Goal: Information Seeking & Learning: Learn about a topic

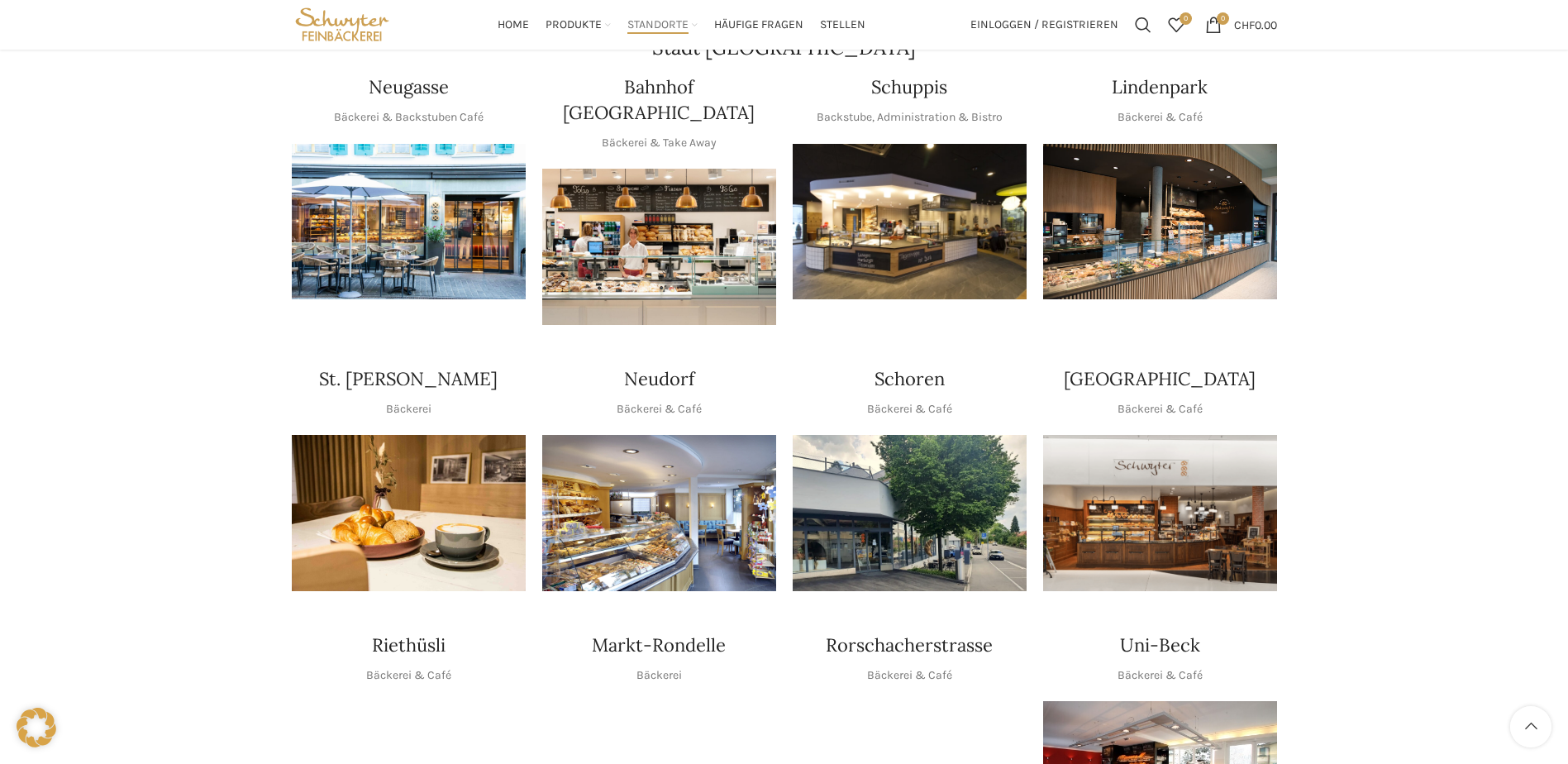
scroll to position [248, 0]
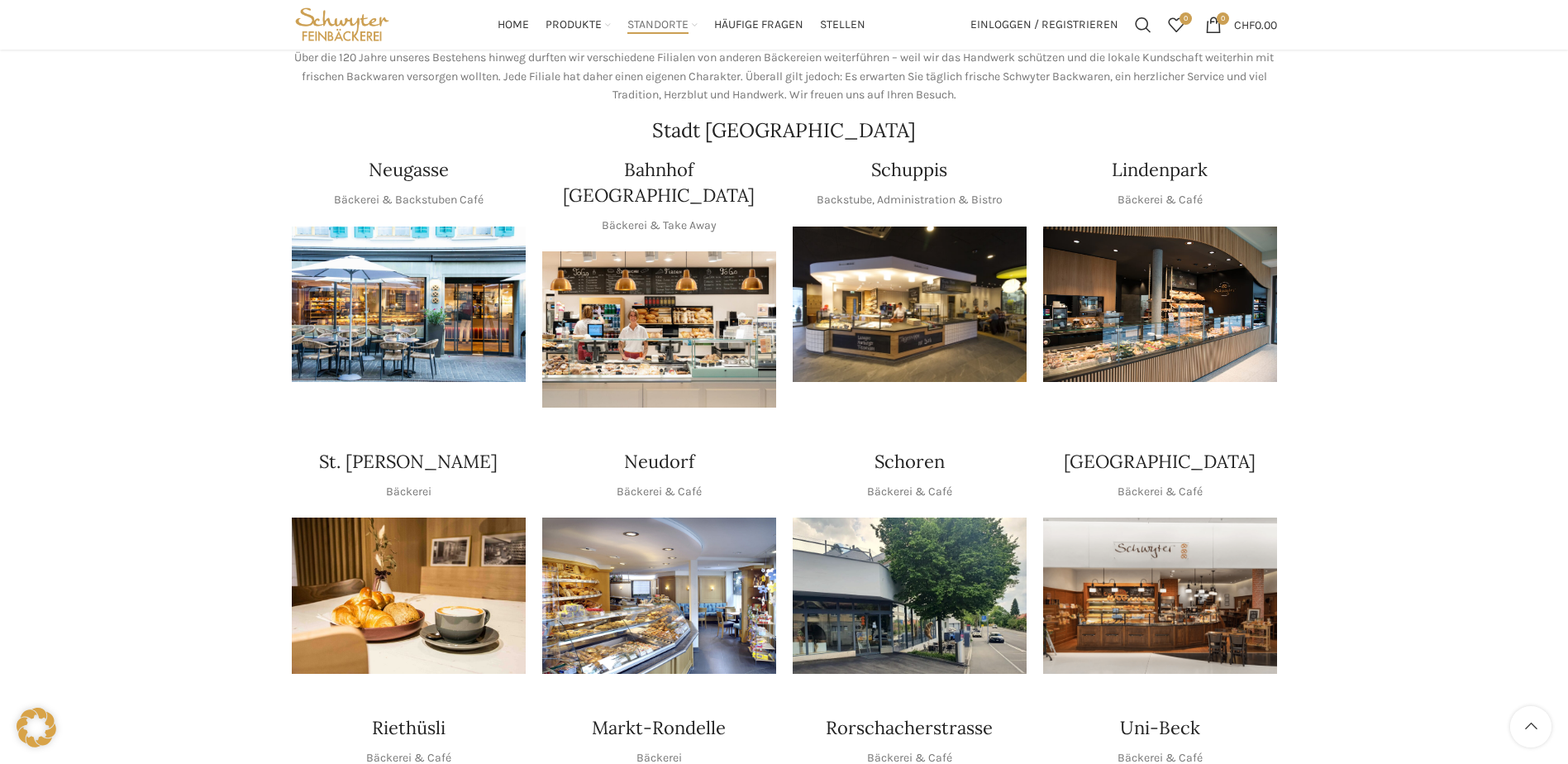
click at [1149, 298] on img "1 / 1" at bounding box center [1160, 304] width 234 height 156
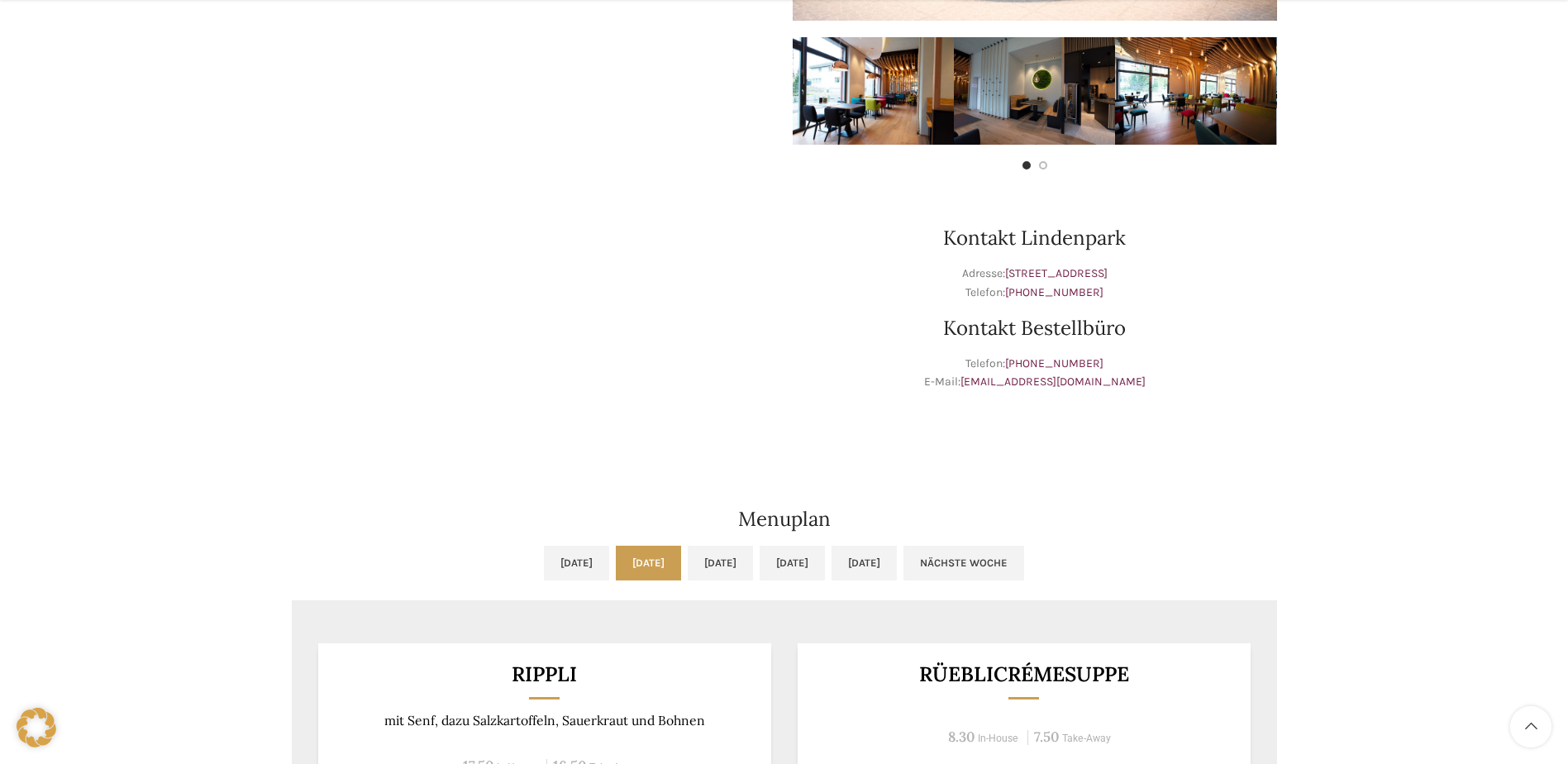
scroll to position [661, 0]
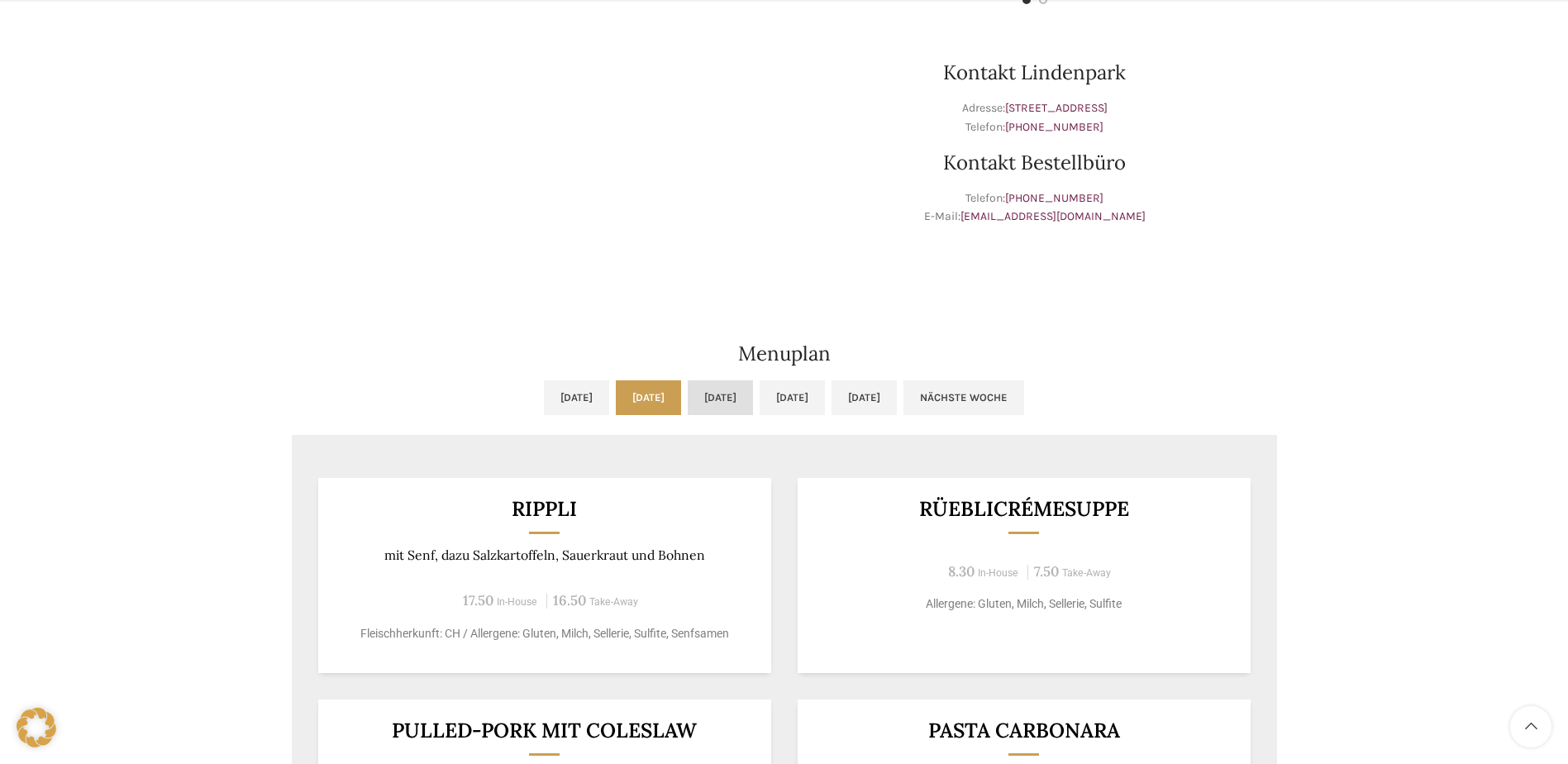
click at [717, 387] on link "Mi, 01.10.2025" at bounding box center [720, 398] width 65 height 35
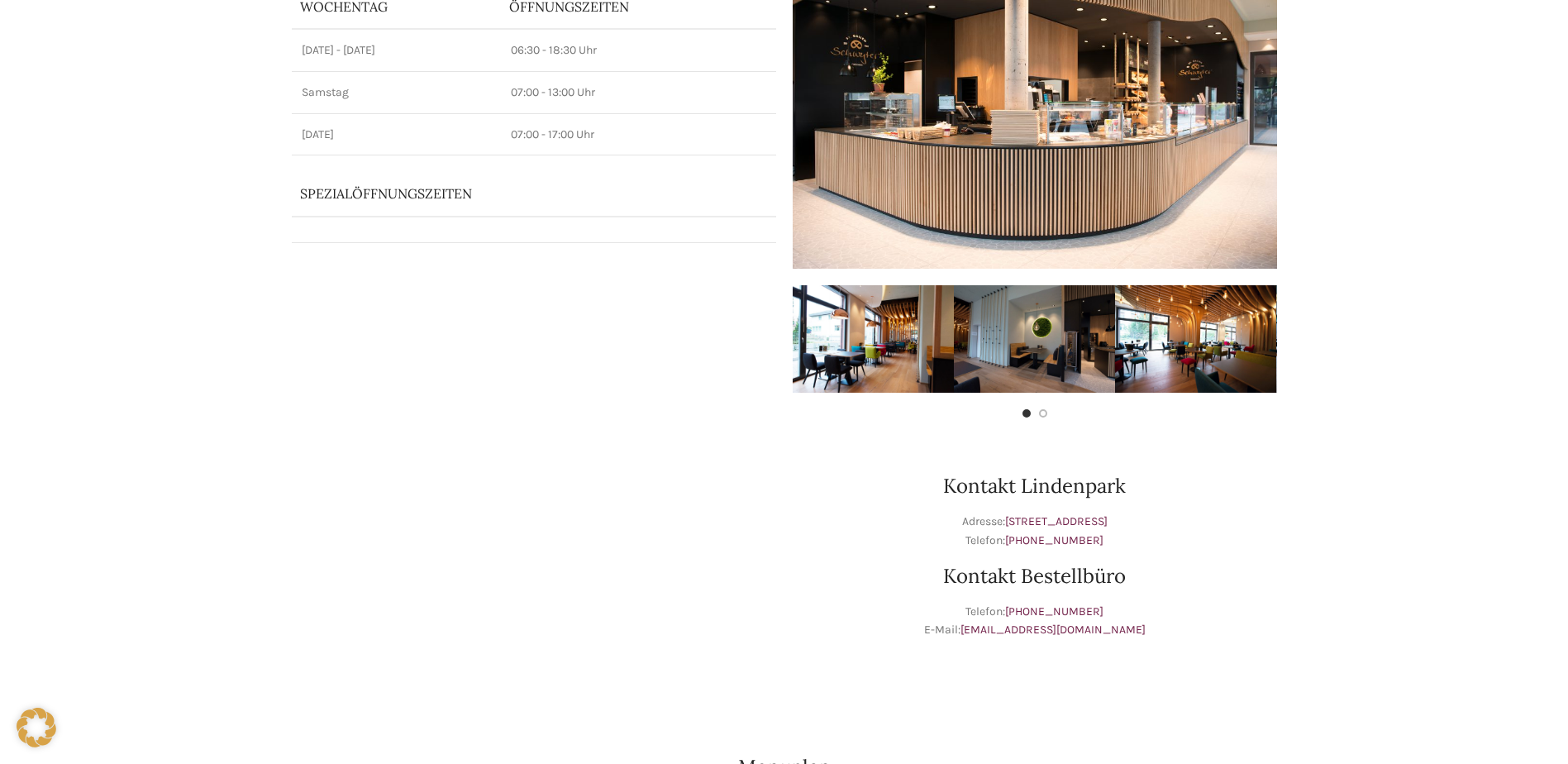
scroll to position [0, 0]
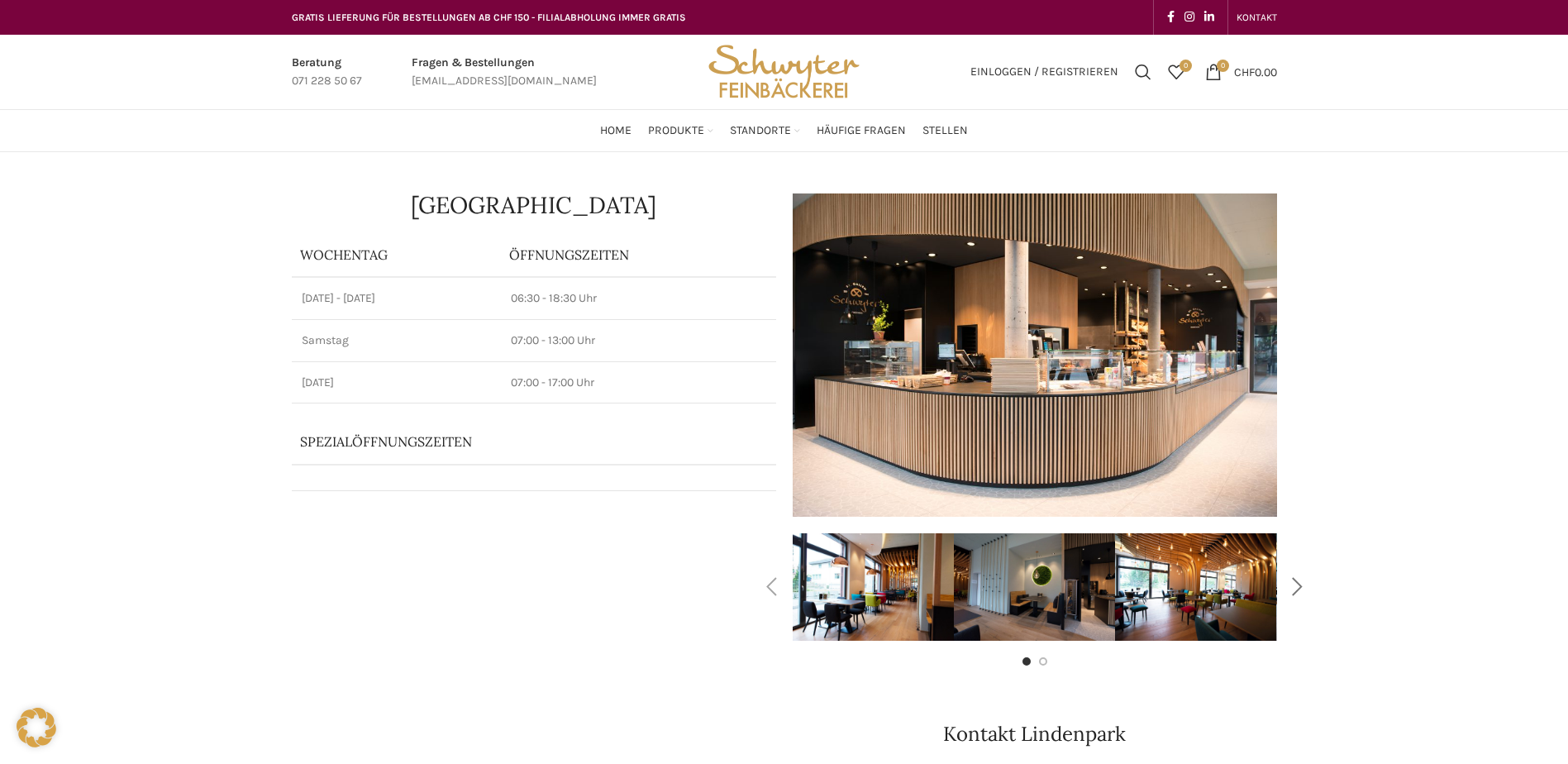
click at [1296, 587] on div "Next slide" at bounding box center [1297, 586] width 41 height 41
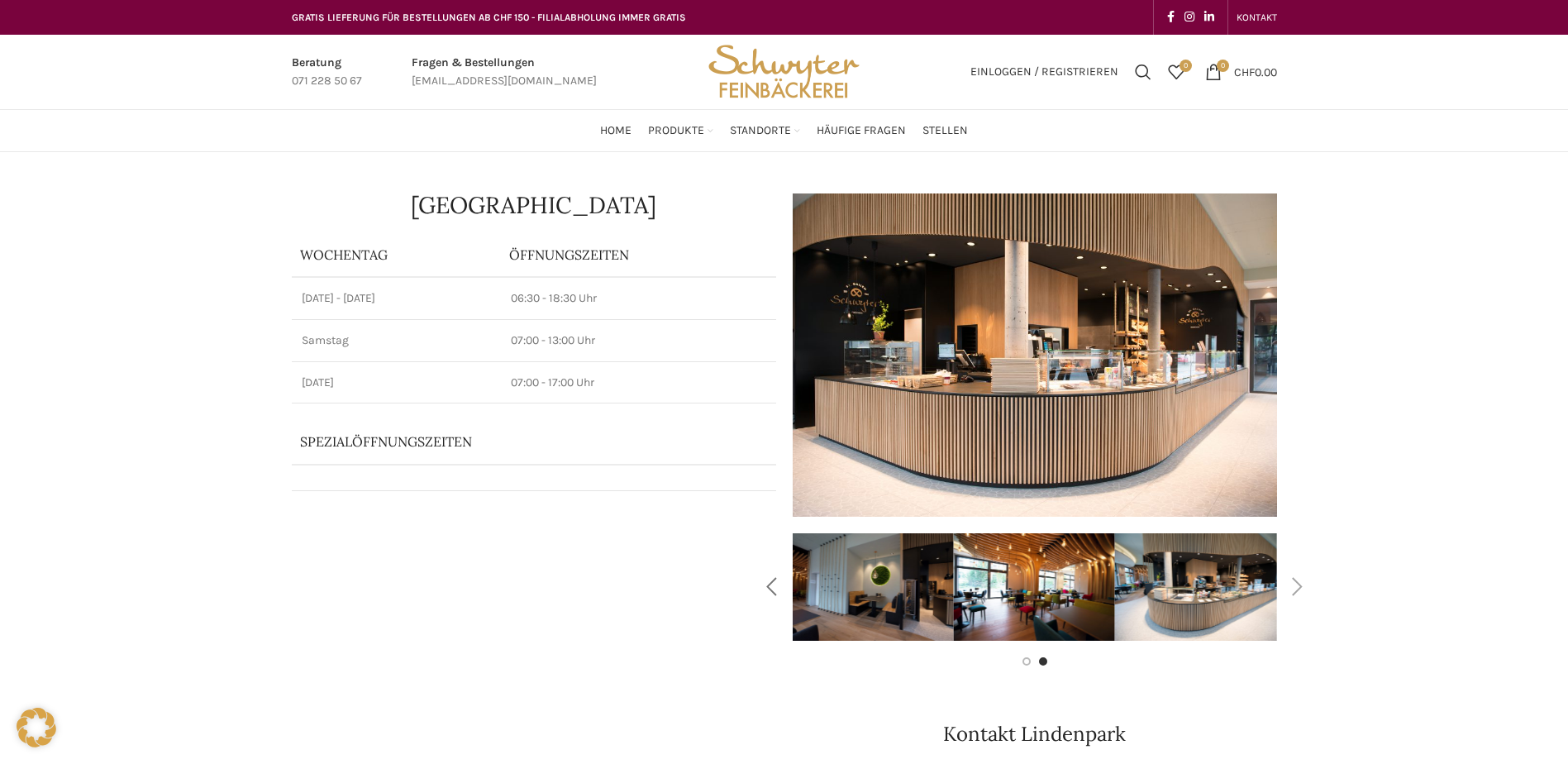
click at [787, 590] on div "Previous slide" at bounding box center [771, 586] width 41 height 41
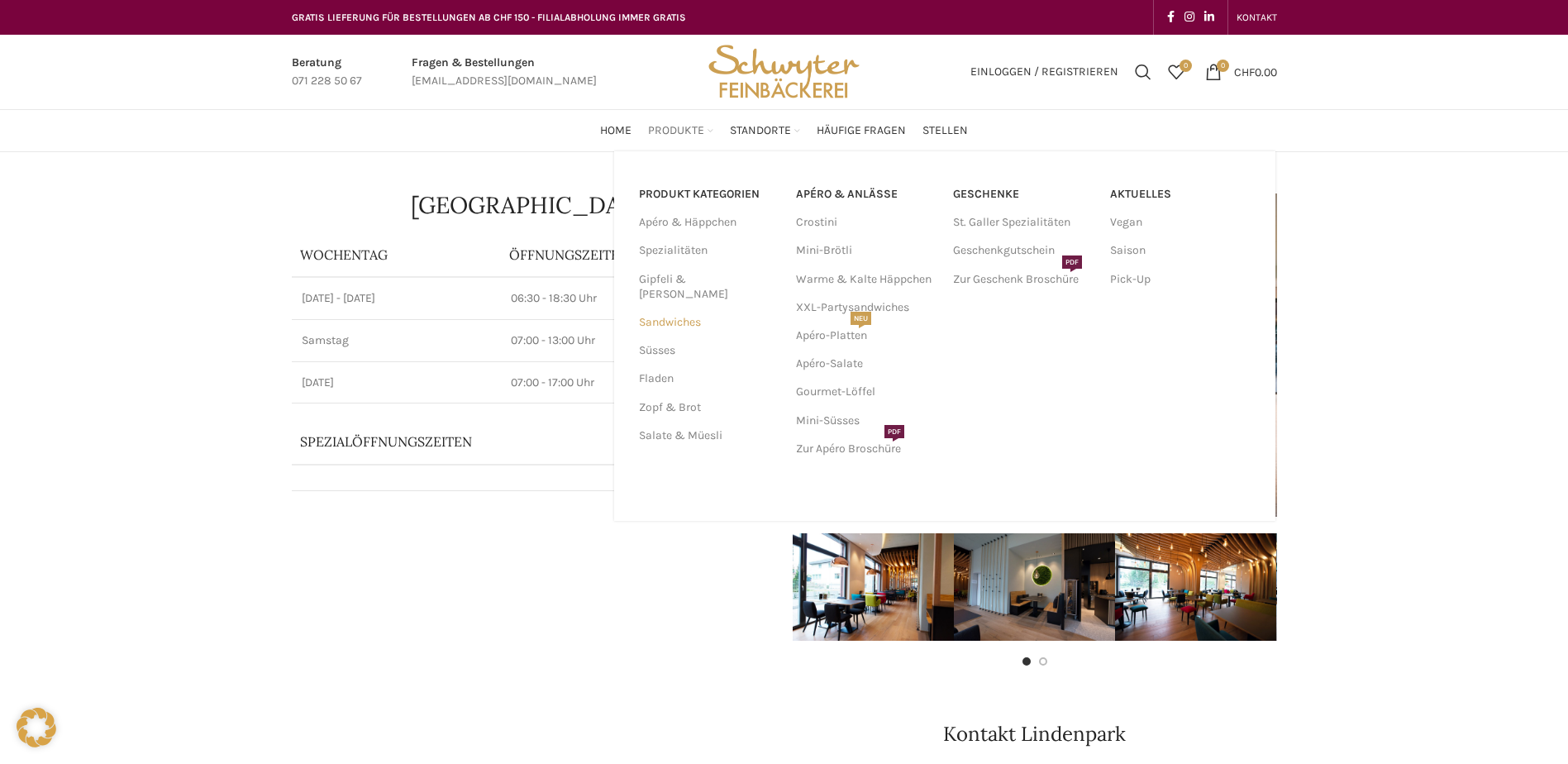
click at [669, 309] on link "Sandwiches" at bounding box center [707, 323] width 137 height 28
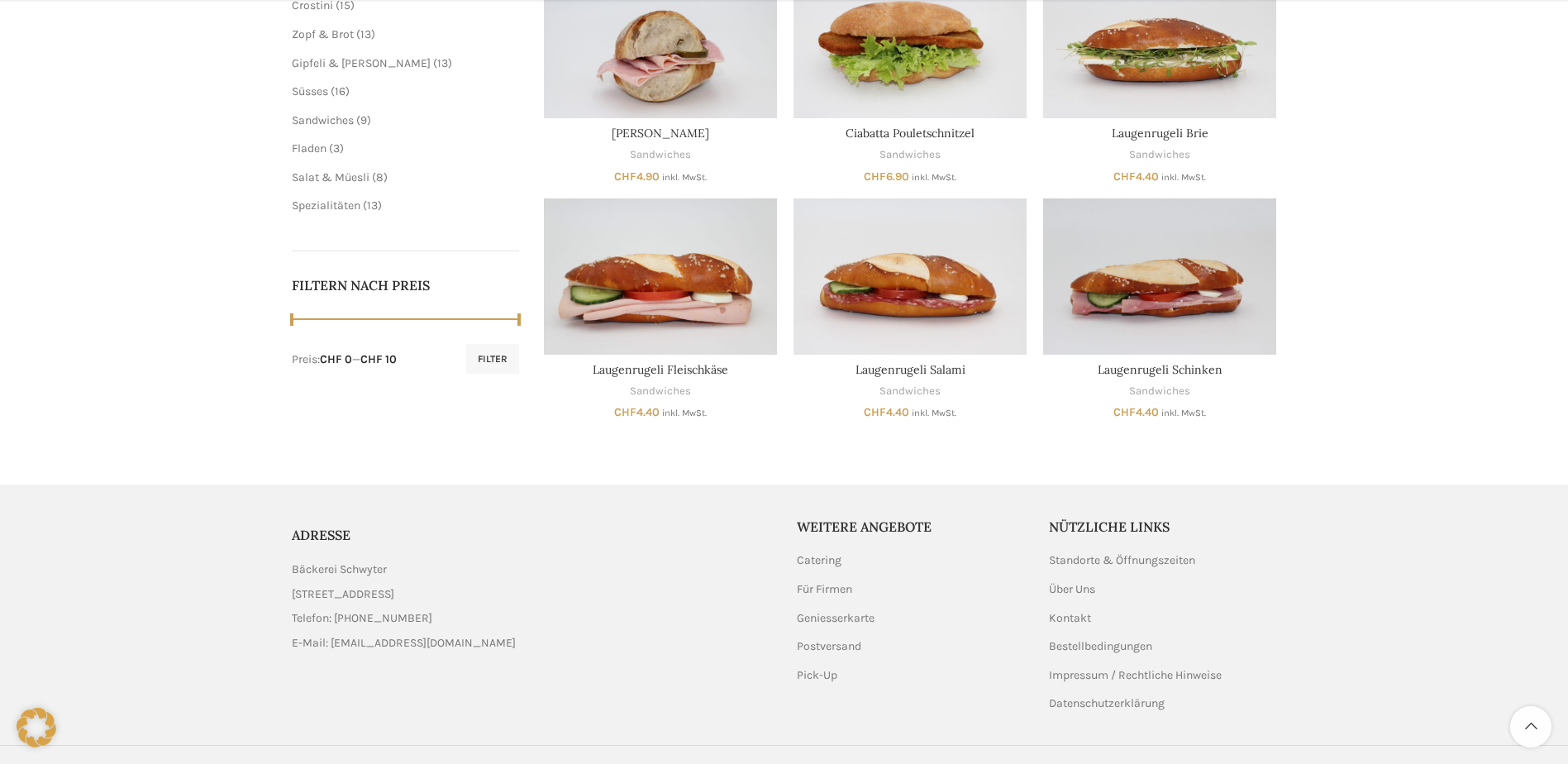
scroll to position [248, 0]
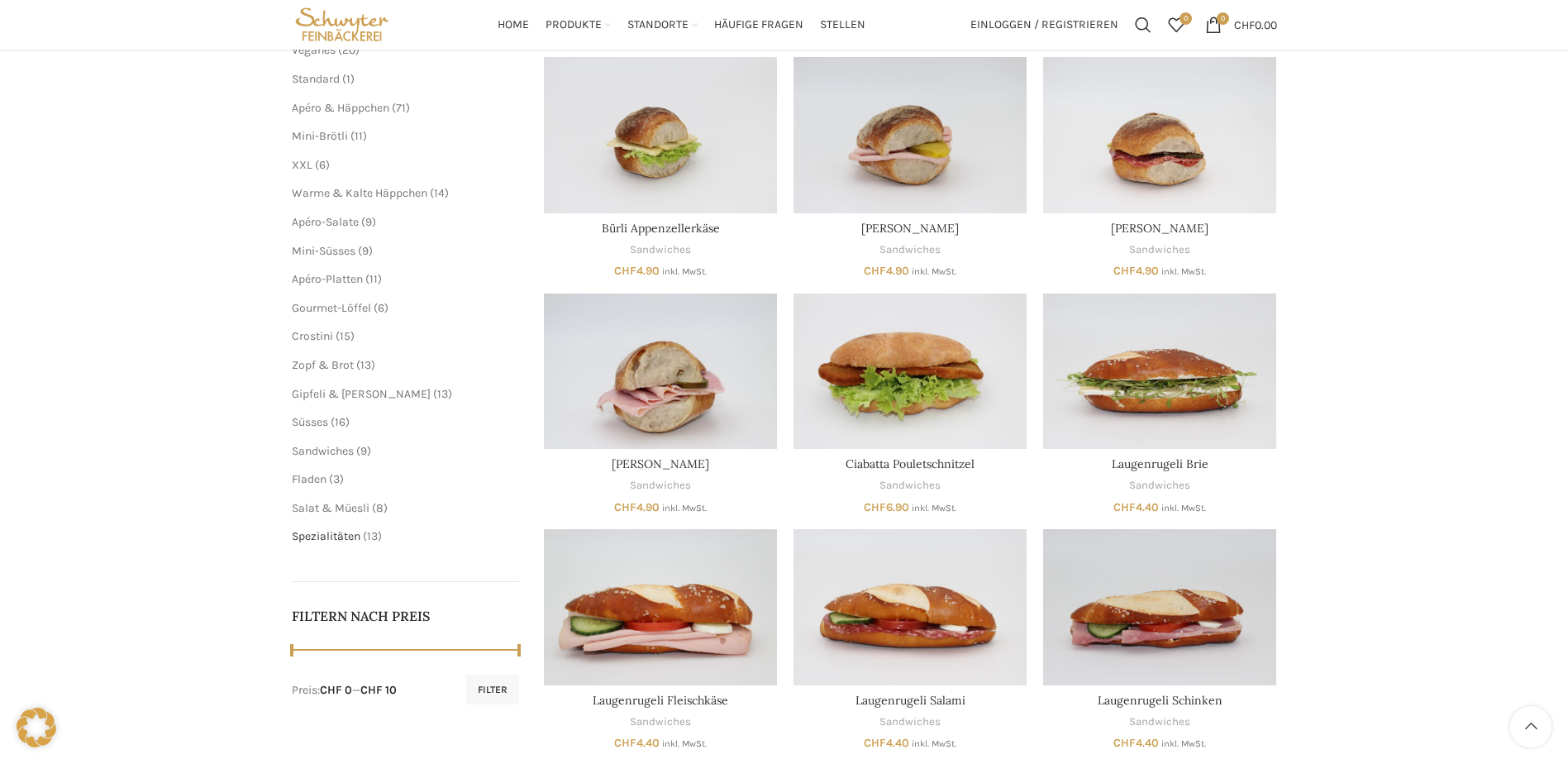
click at [338, 539] on span "Spezialitäten" at bounding box center [326, 536] width 69 height 14
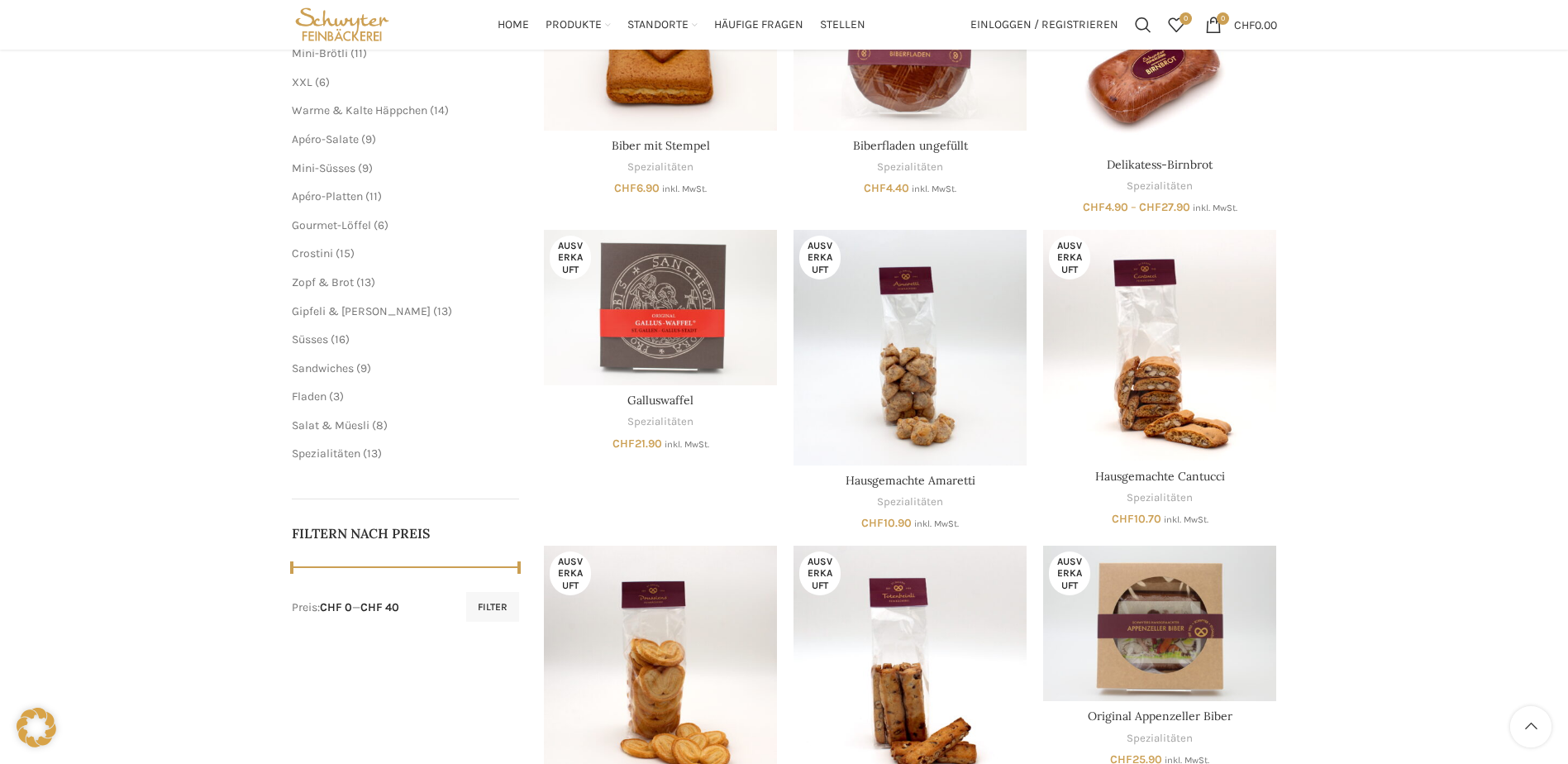
scroll to position [83, 0]
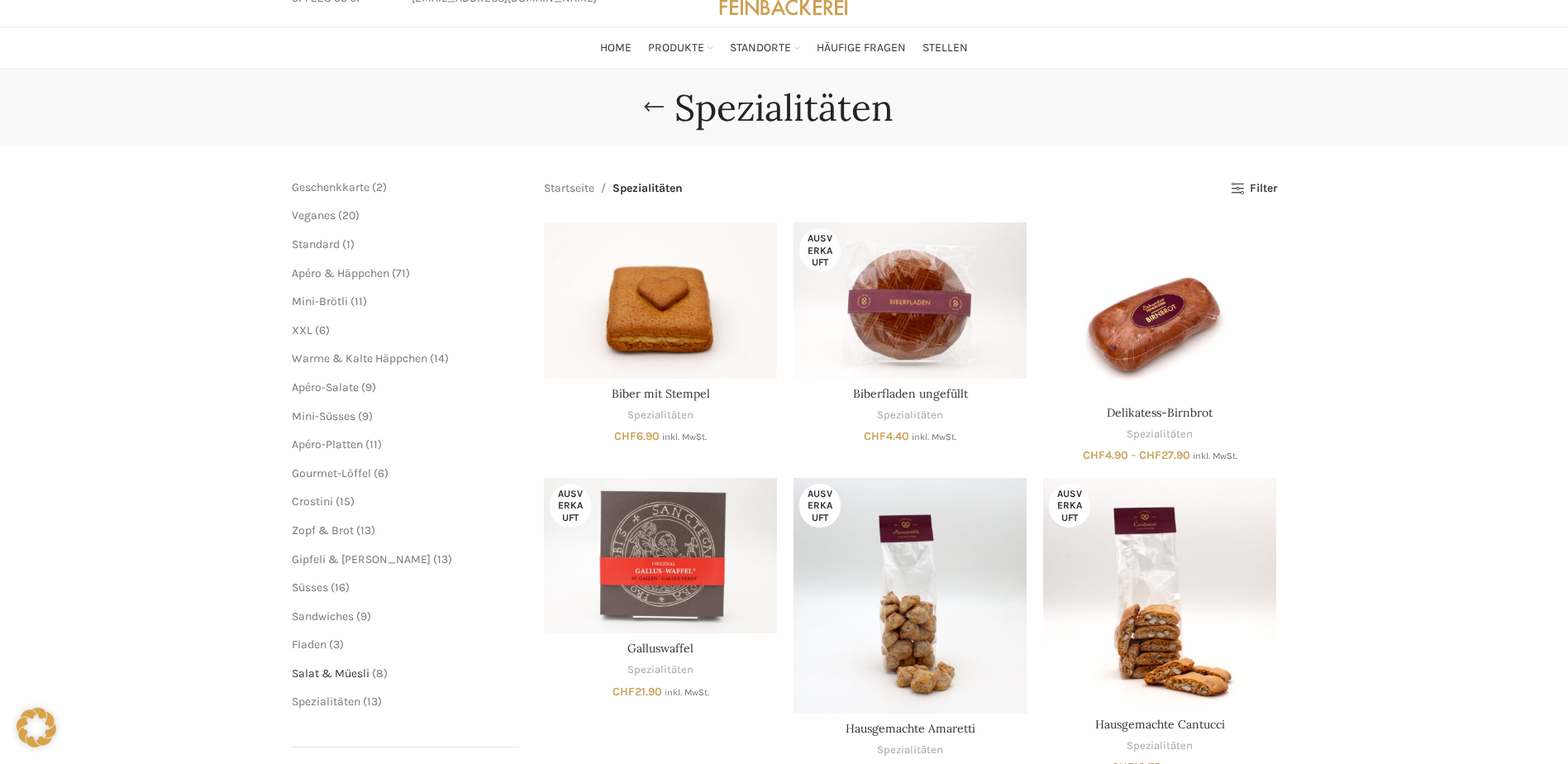
click at [331, 672] on span "Salat & Müesli" at bounding box center [331, 673] width 78 height 14
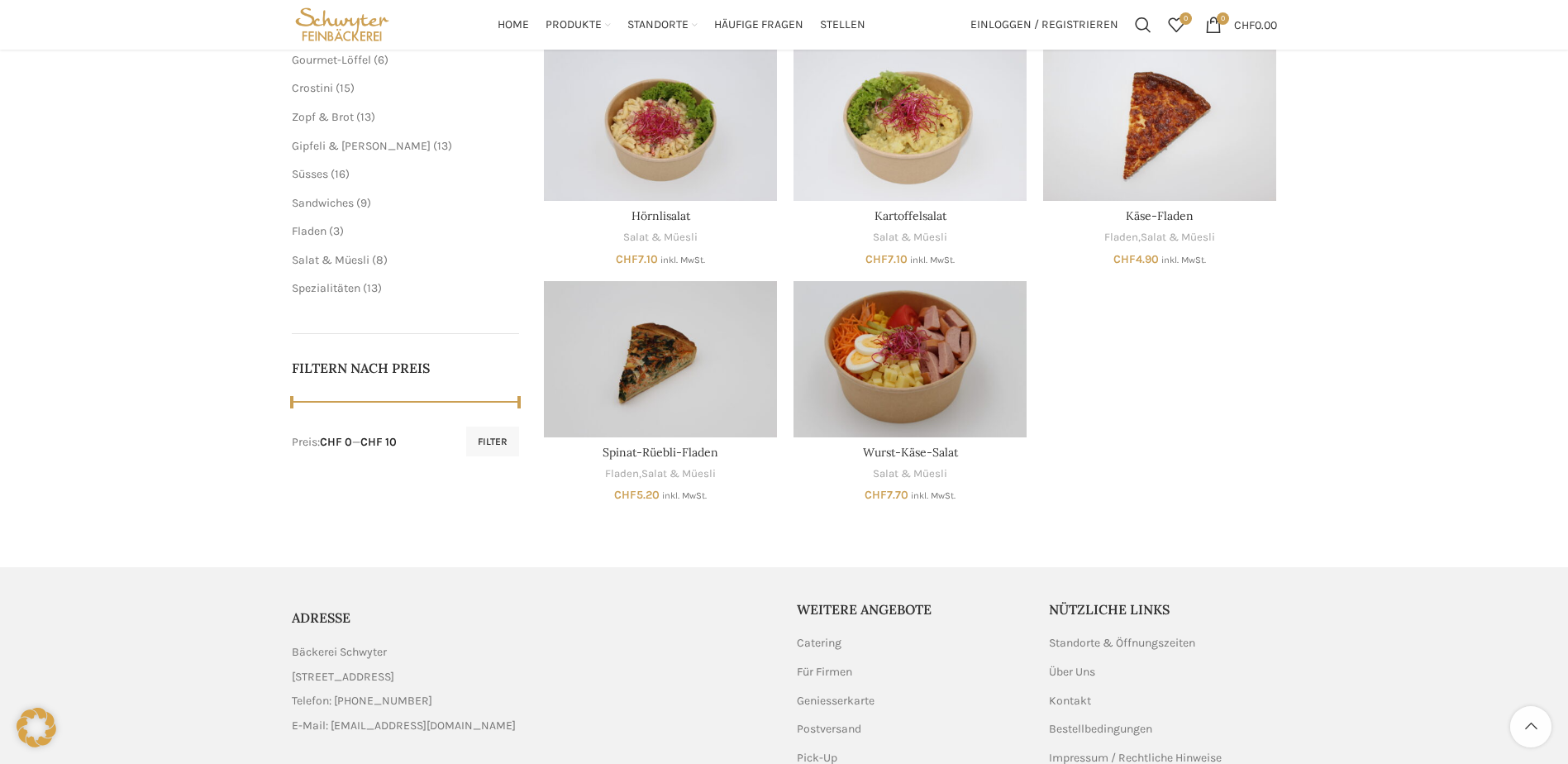
scroll to position [166, 0]
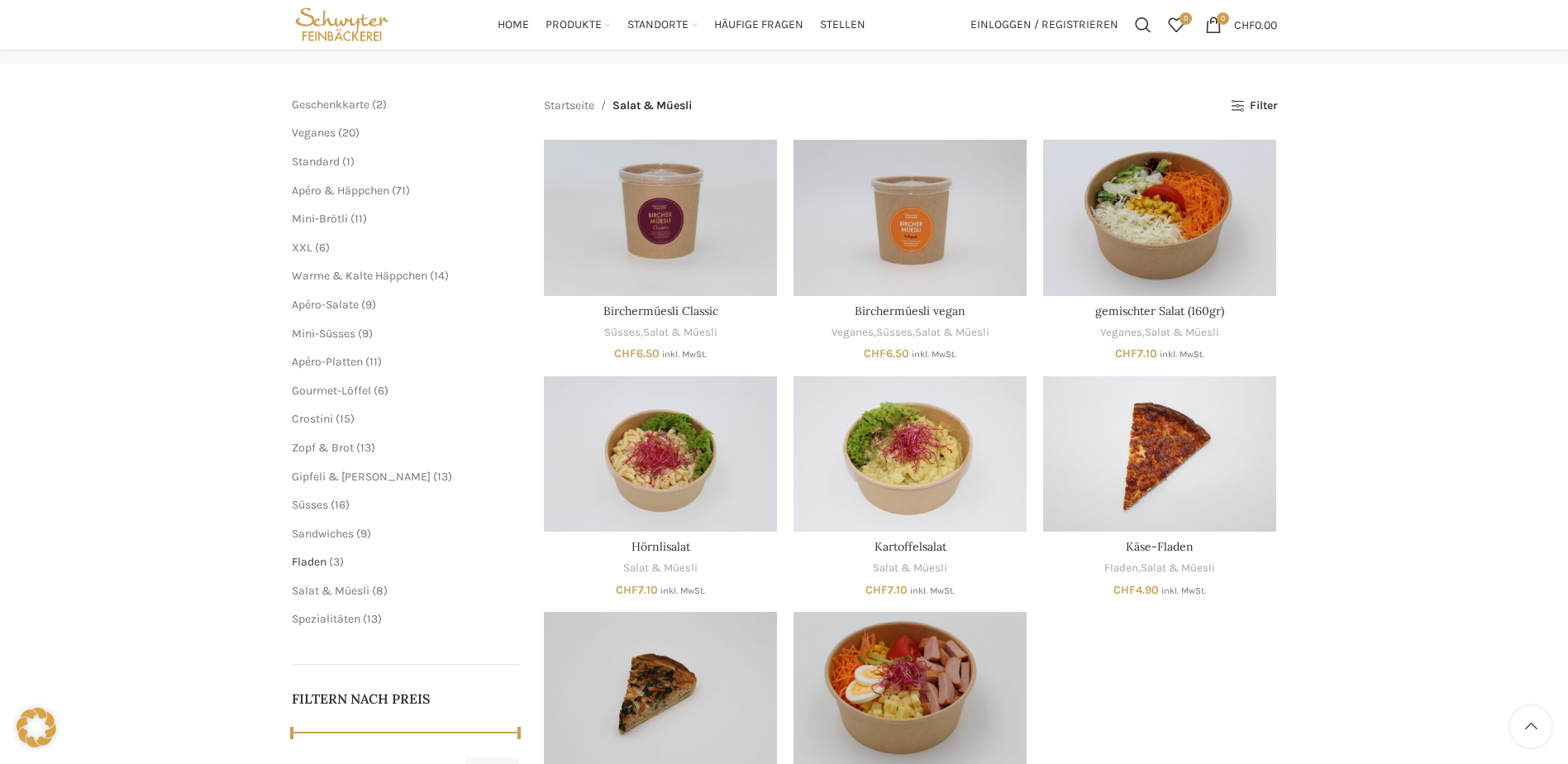
click at [318, 563] on span "Fladen" at bounding box center [310, 562] width 35 height 14
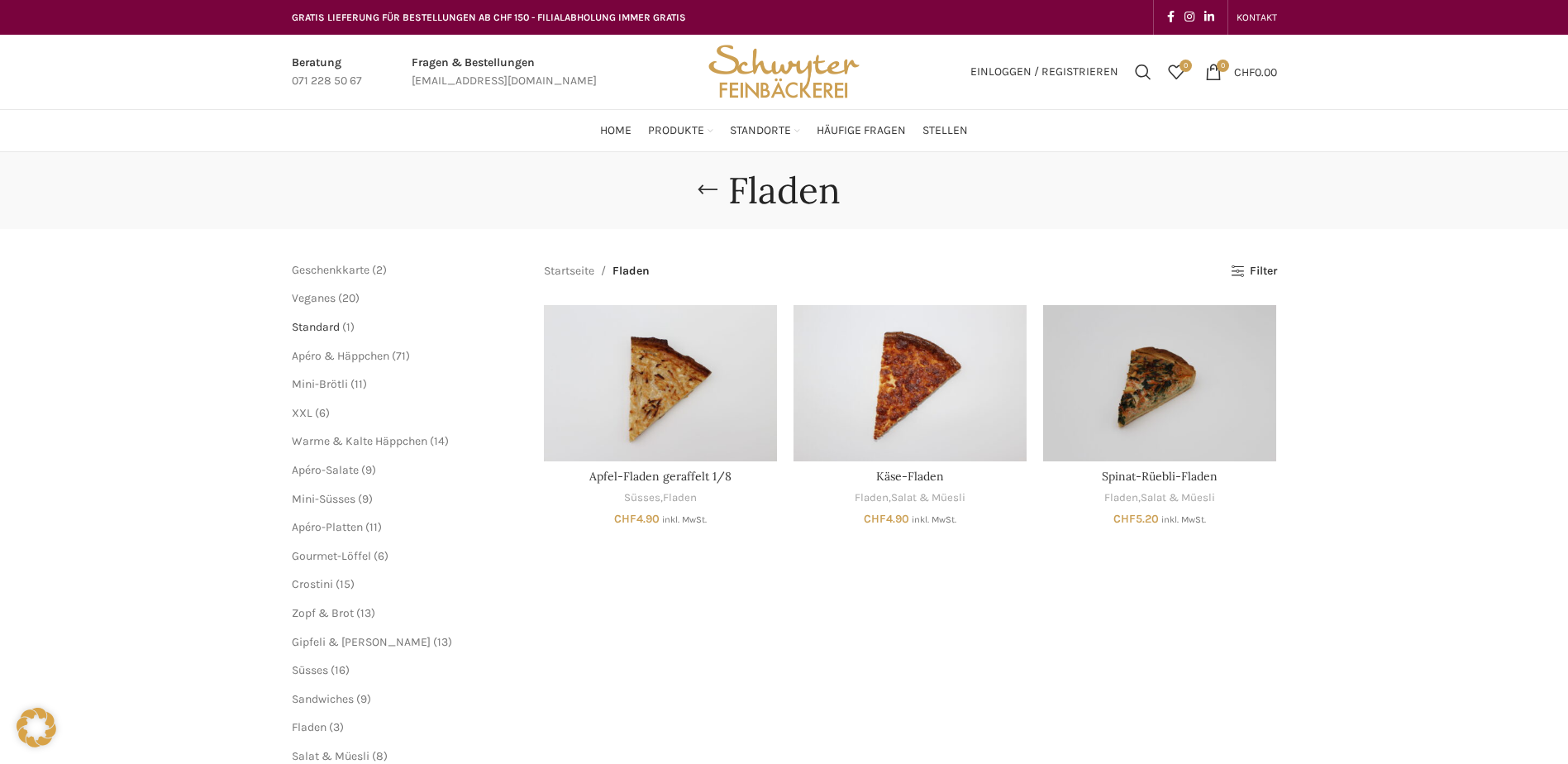
click at [327, 325] on span "Standard" at bounding box center [316, 327] width 48 height 14
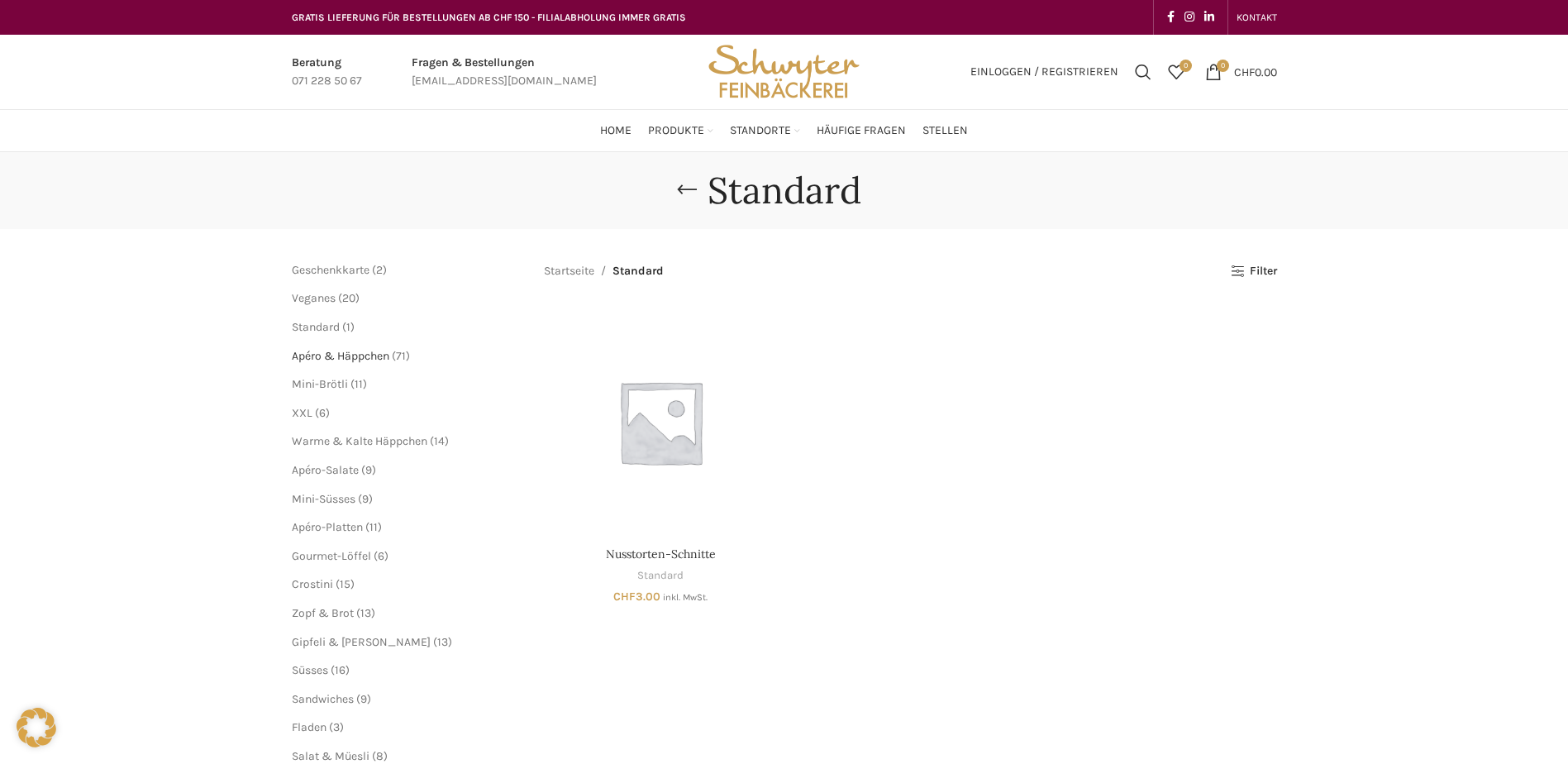
click at [320, 357] on span "Apéro & Häppchen" at bounding box center [341, 356] width 98 height 14
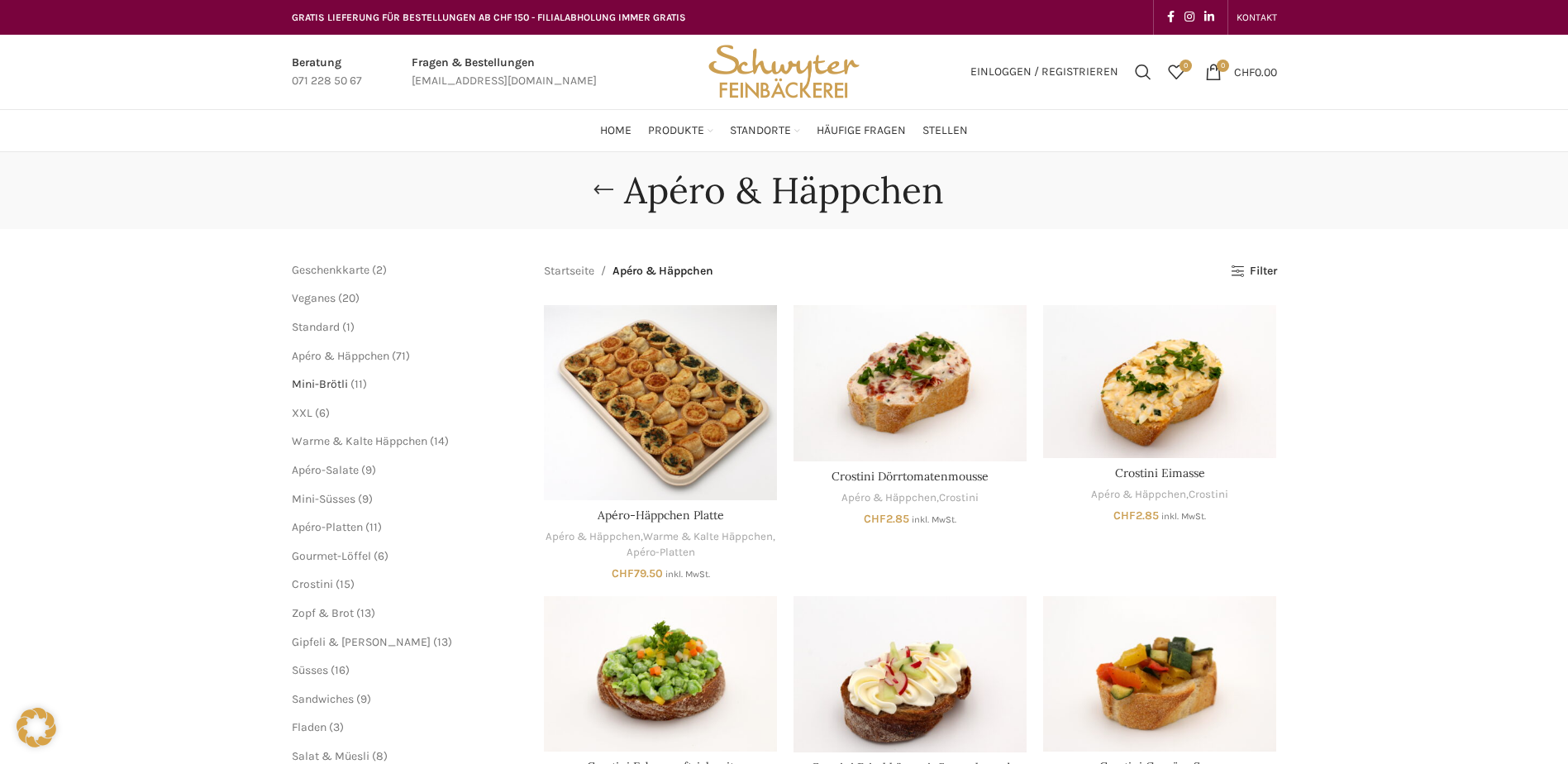
click at [317, 383] on span "Mini-Brötli" at bounding box center [320, 384] width 56 height 14
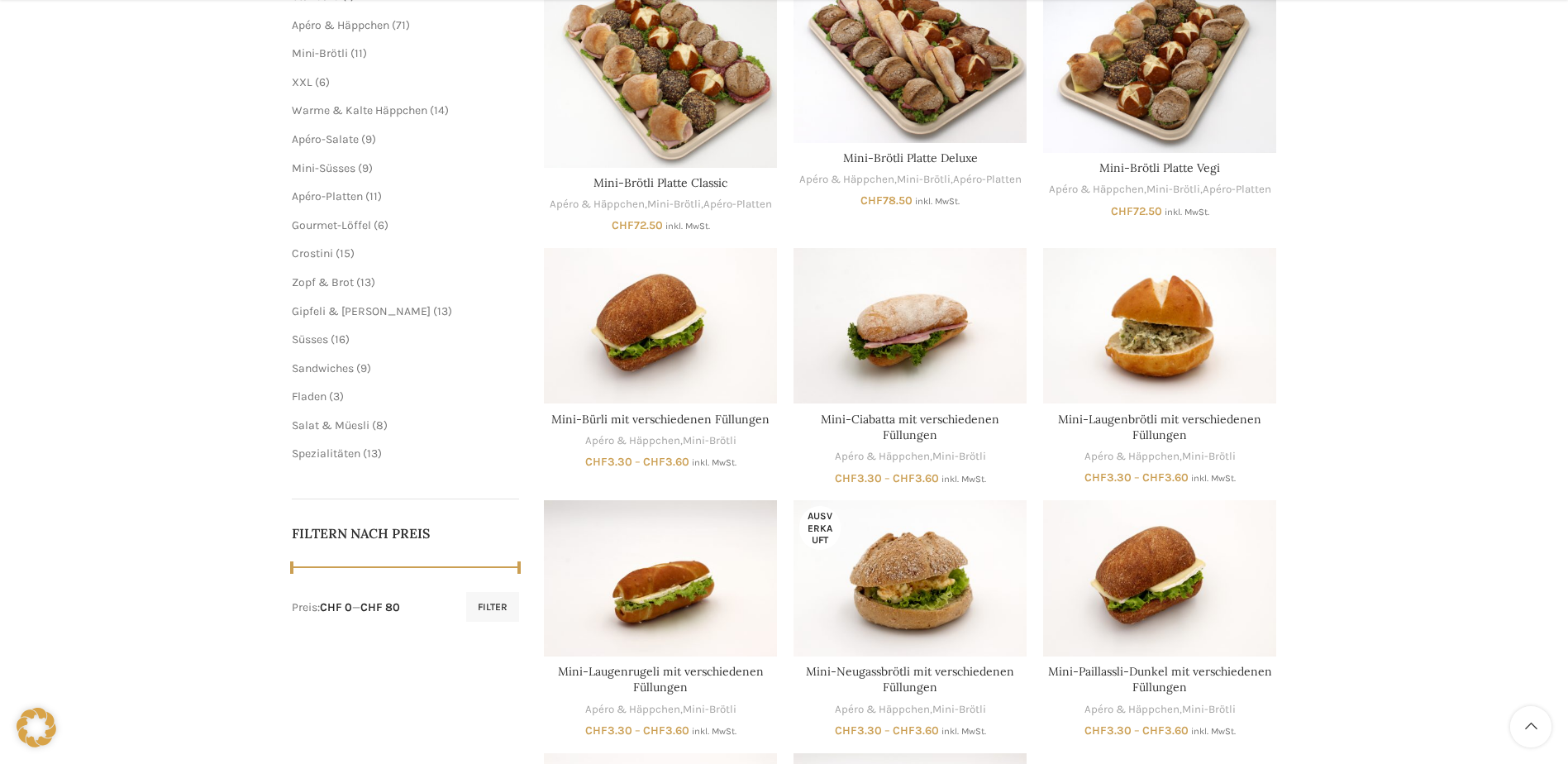
scroll to position [83, 0]
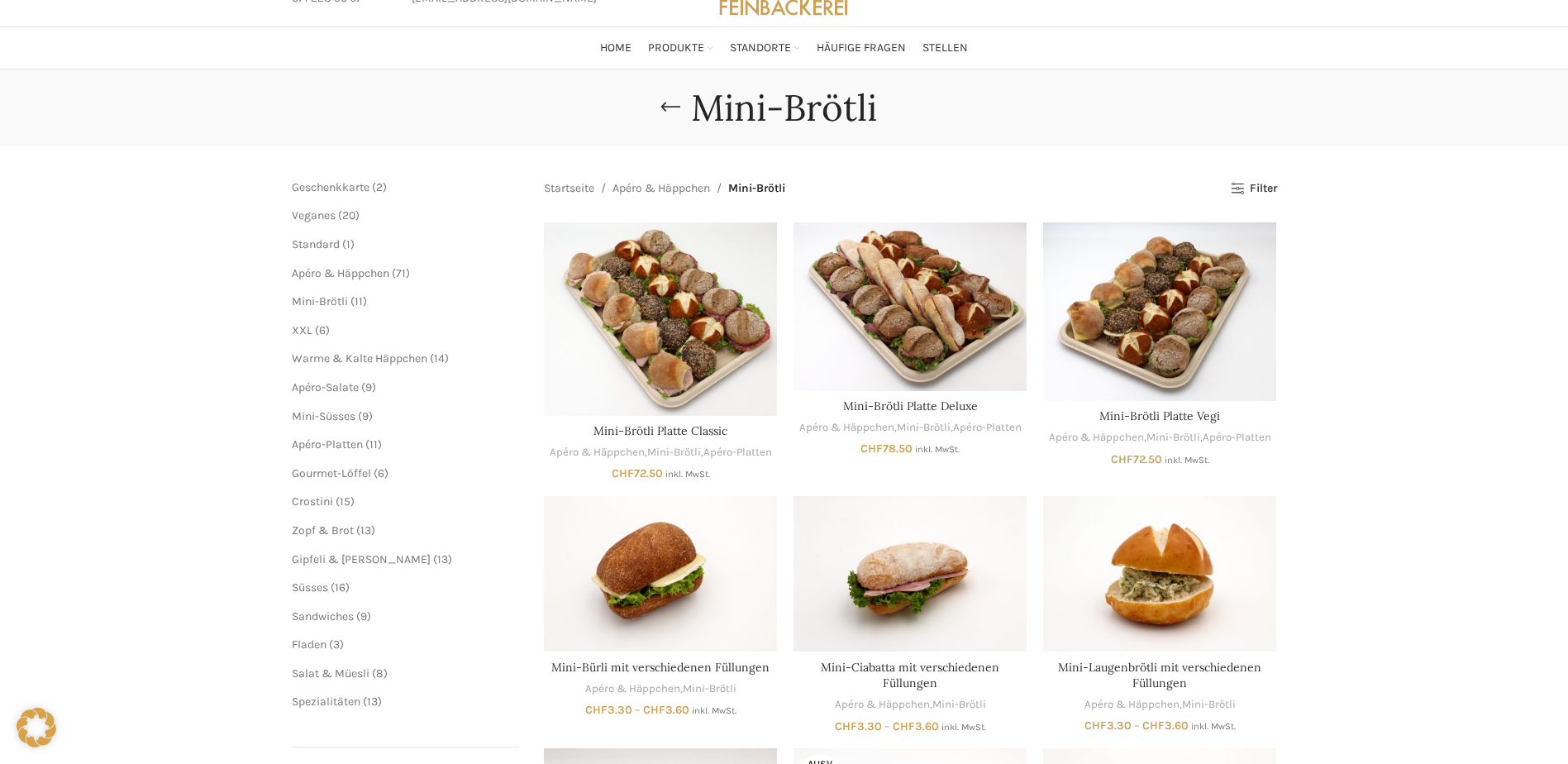
click at [312, 331] on span "6 6 Produkte" at bounding box center [321, 331] width 17 height 14
click at [294, 327] on span "XXL" at bounding box center [303, 331] width 21 height 14
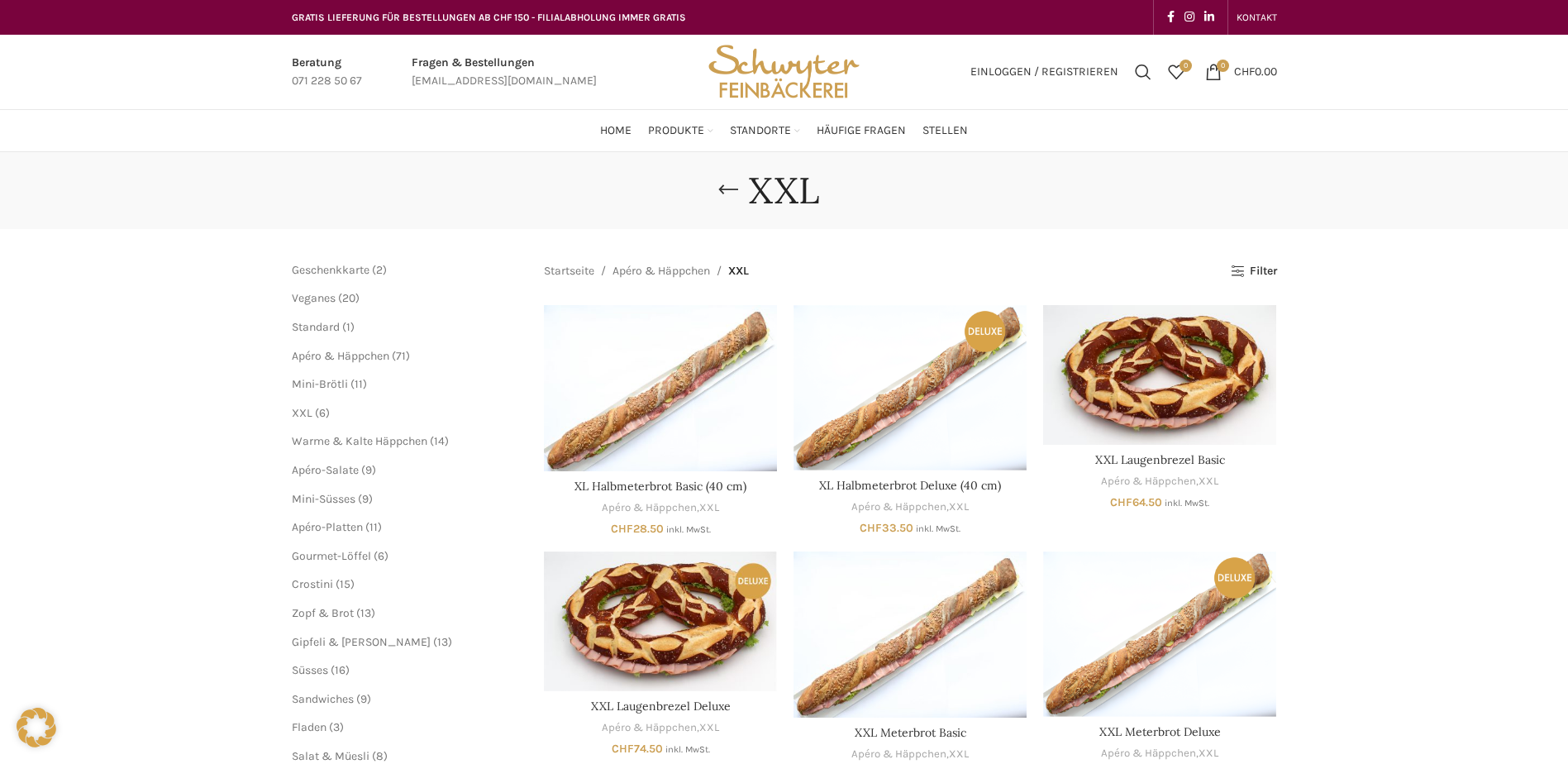
scroll to position [166, 0]
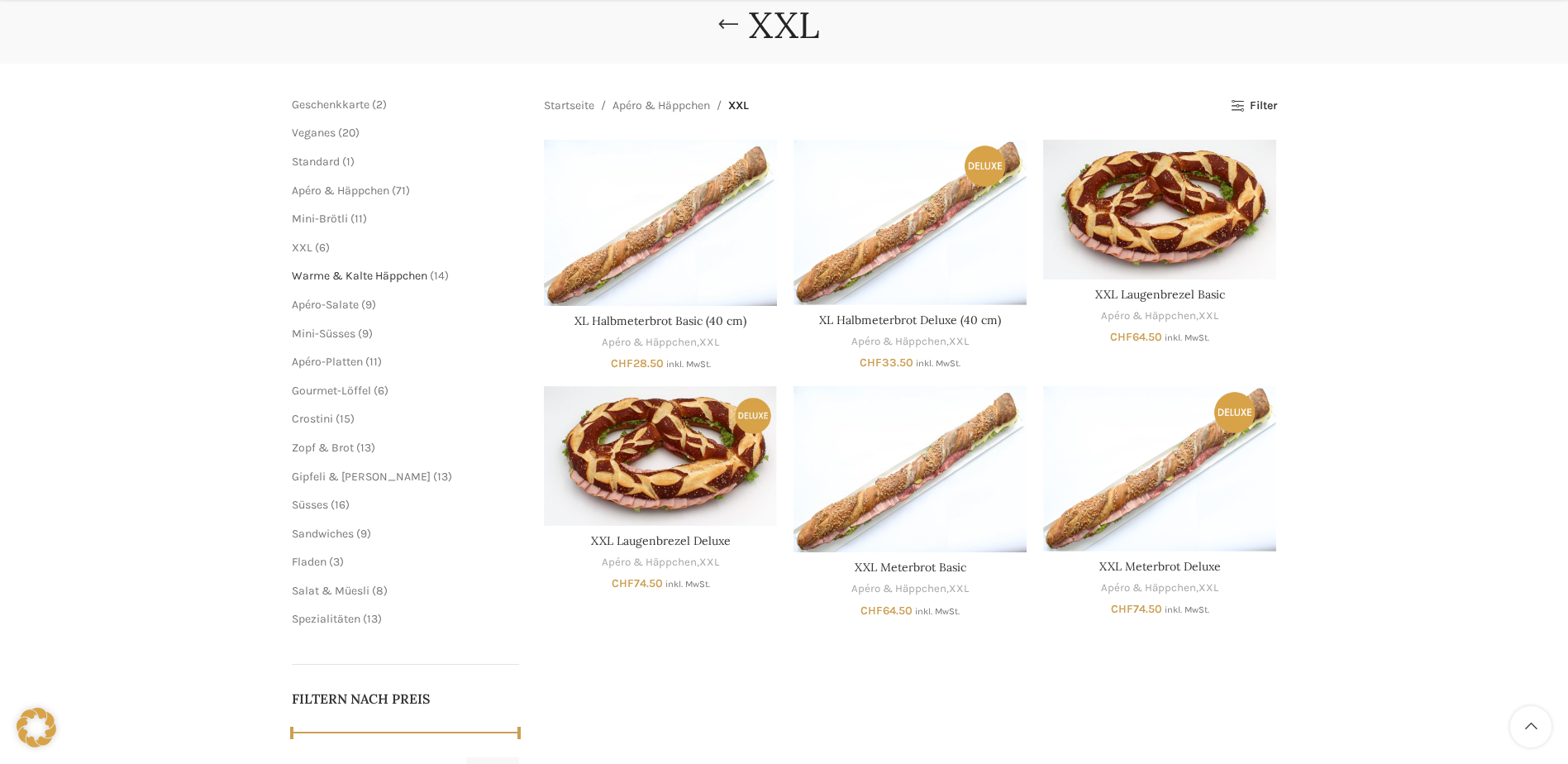
click at [351, 276] on span "Warme & Kalte Häppchen" at bounding box center [359, 276] width 135 height 14
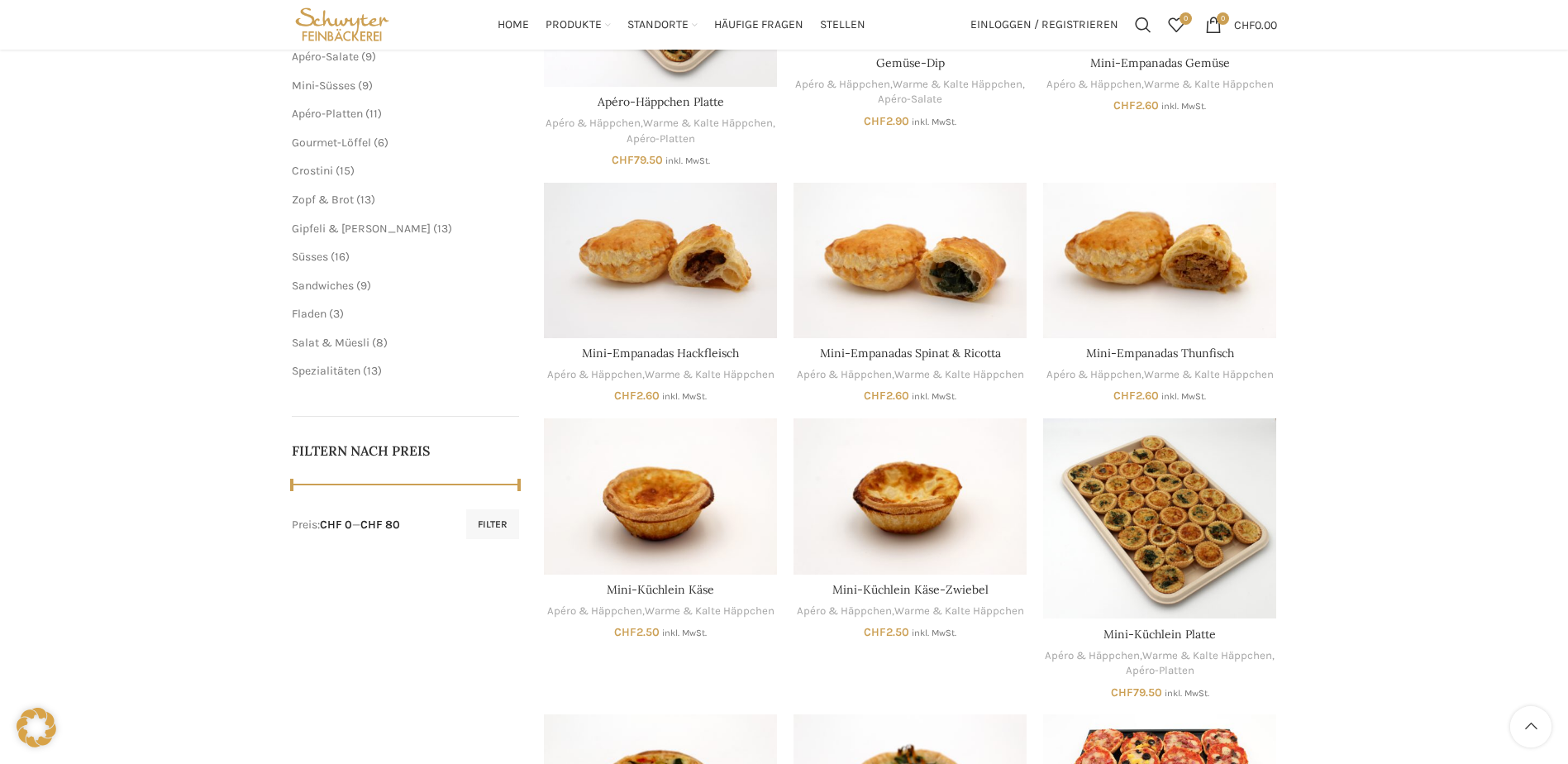
scroll to position [248, 0]
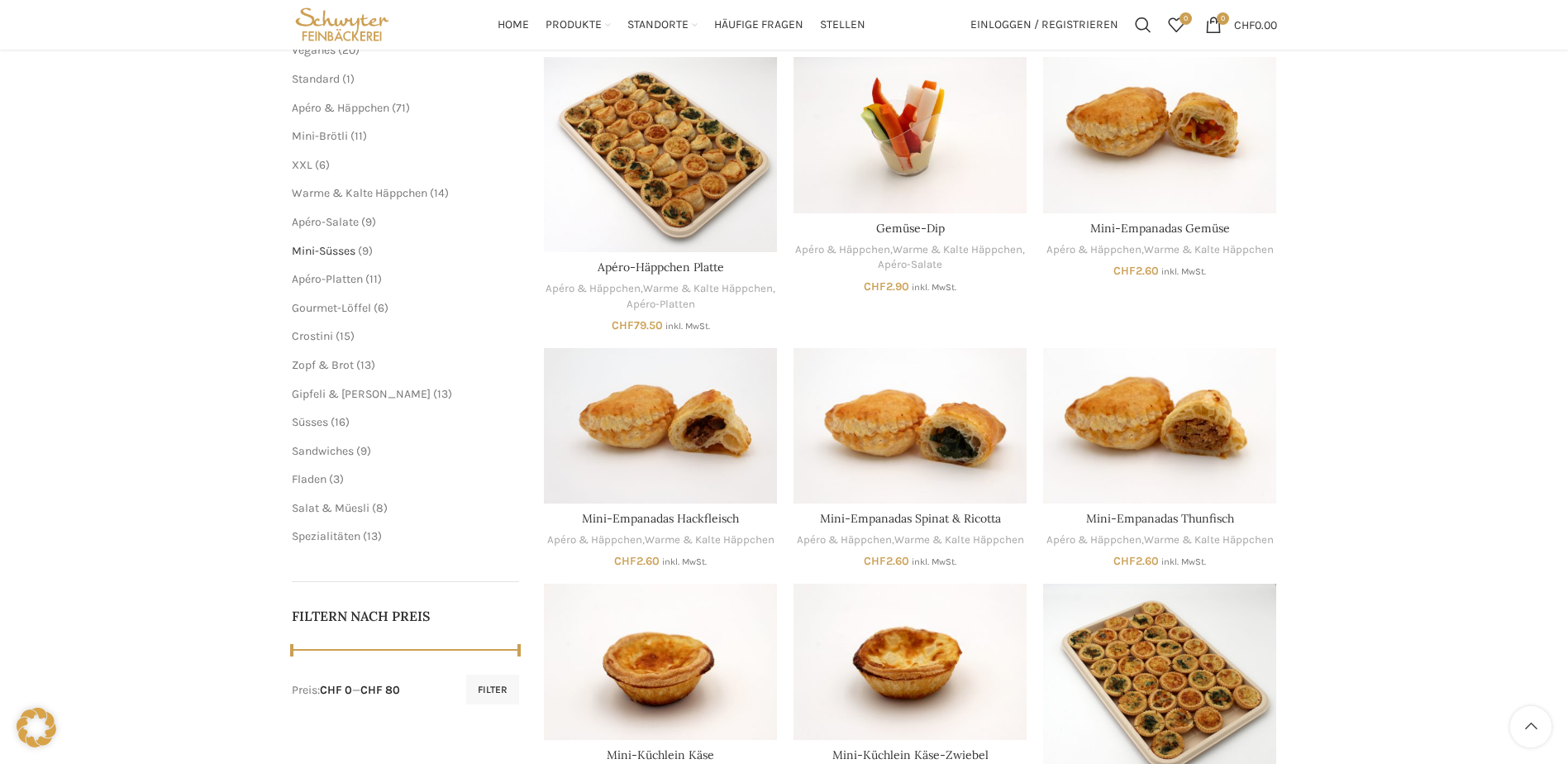
click at [310, 251] on span "Mini-Süsses" at bounding box center [324, 251] width 64 height 14
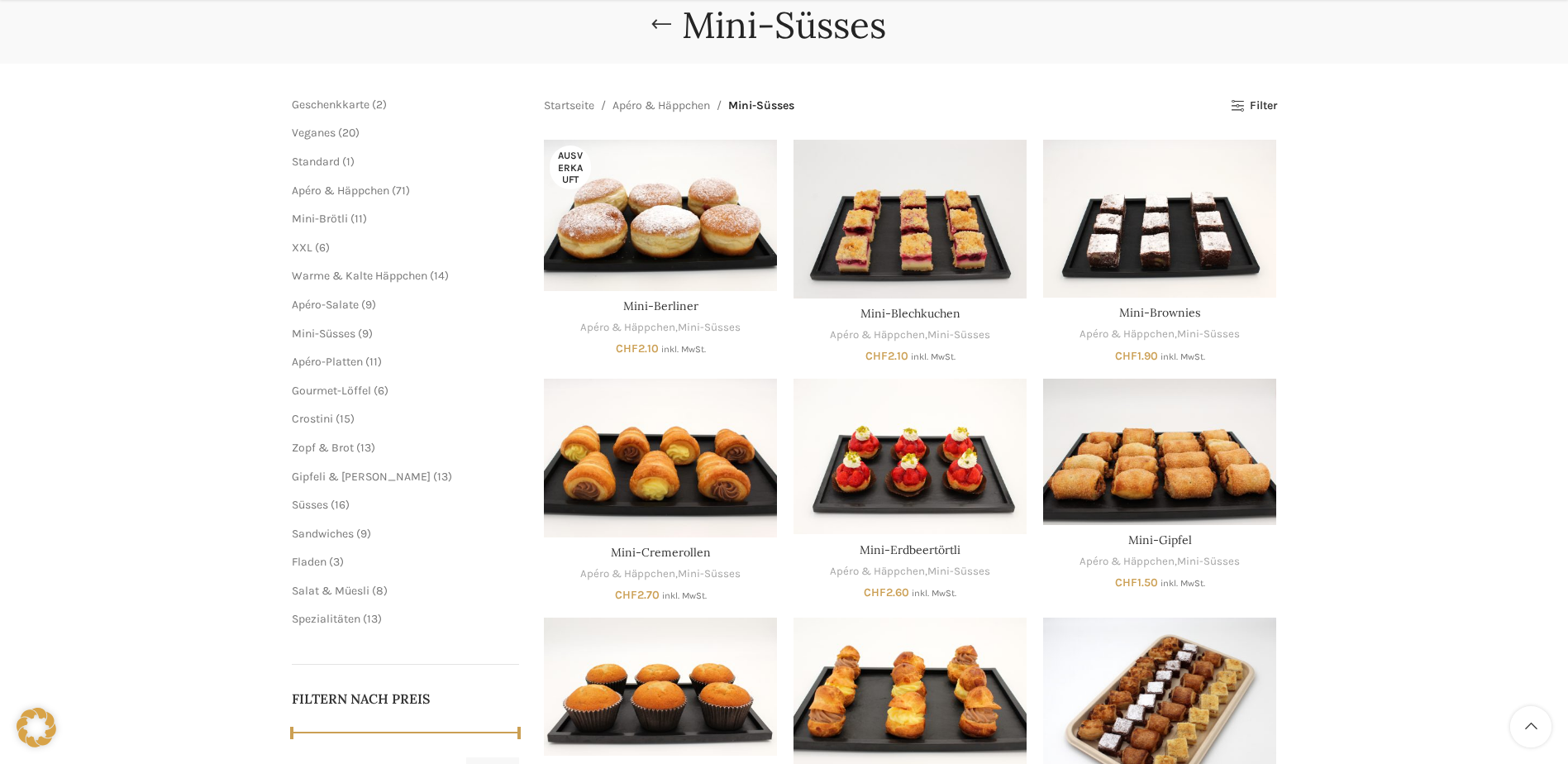
scroll to position [248, 0]
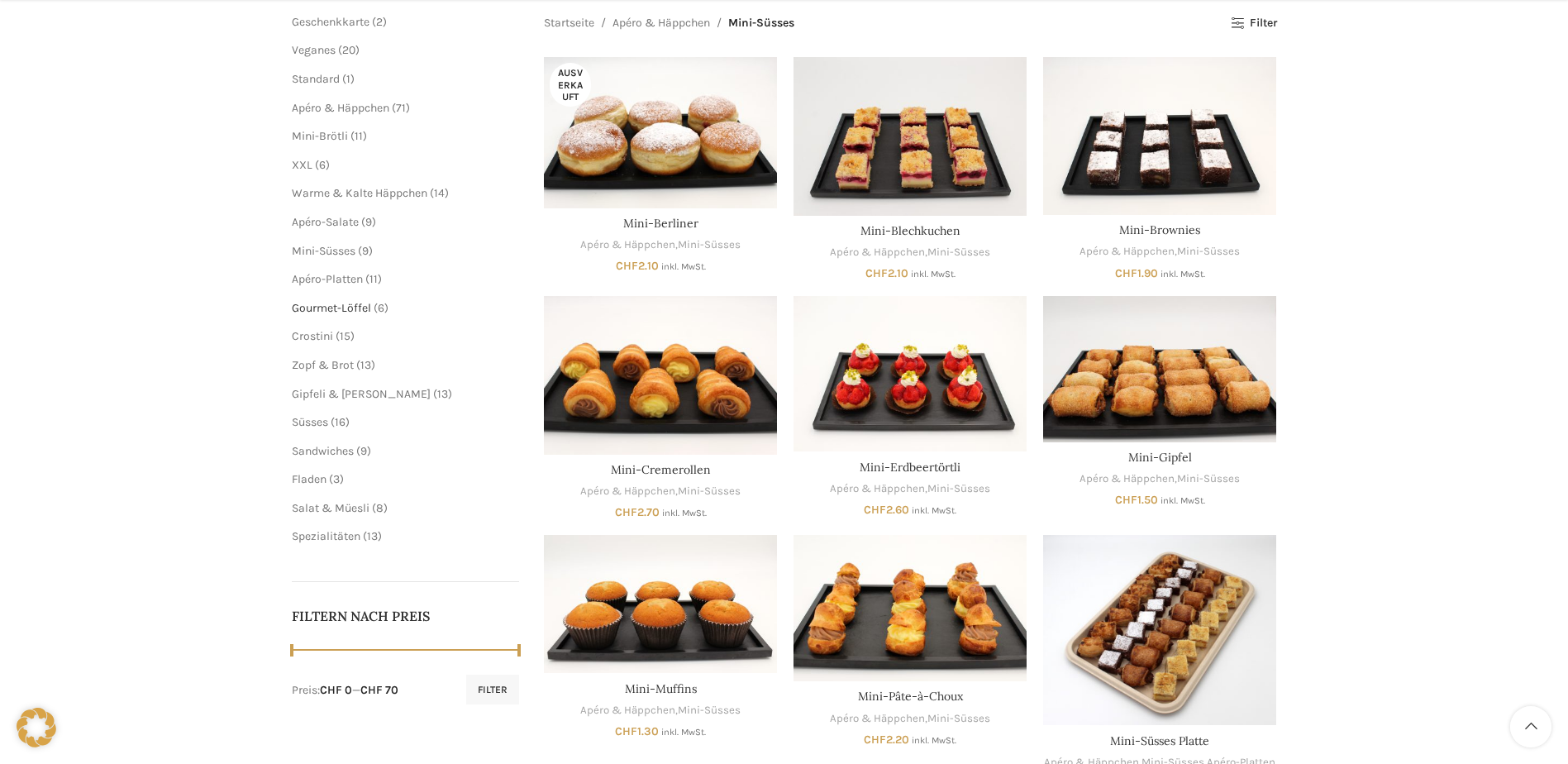
click at [313, 305] on span "Gourmet-Löffel" at bounding box center [331, 308] width 79 height 14
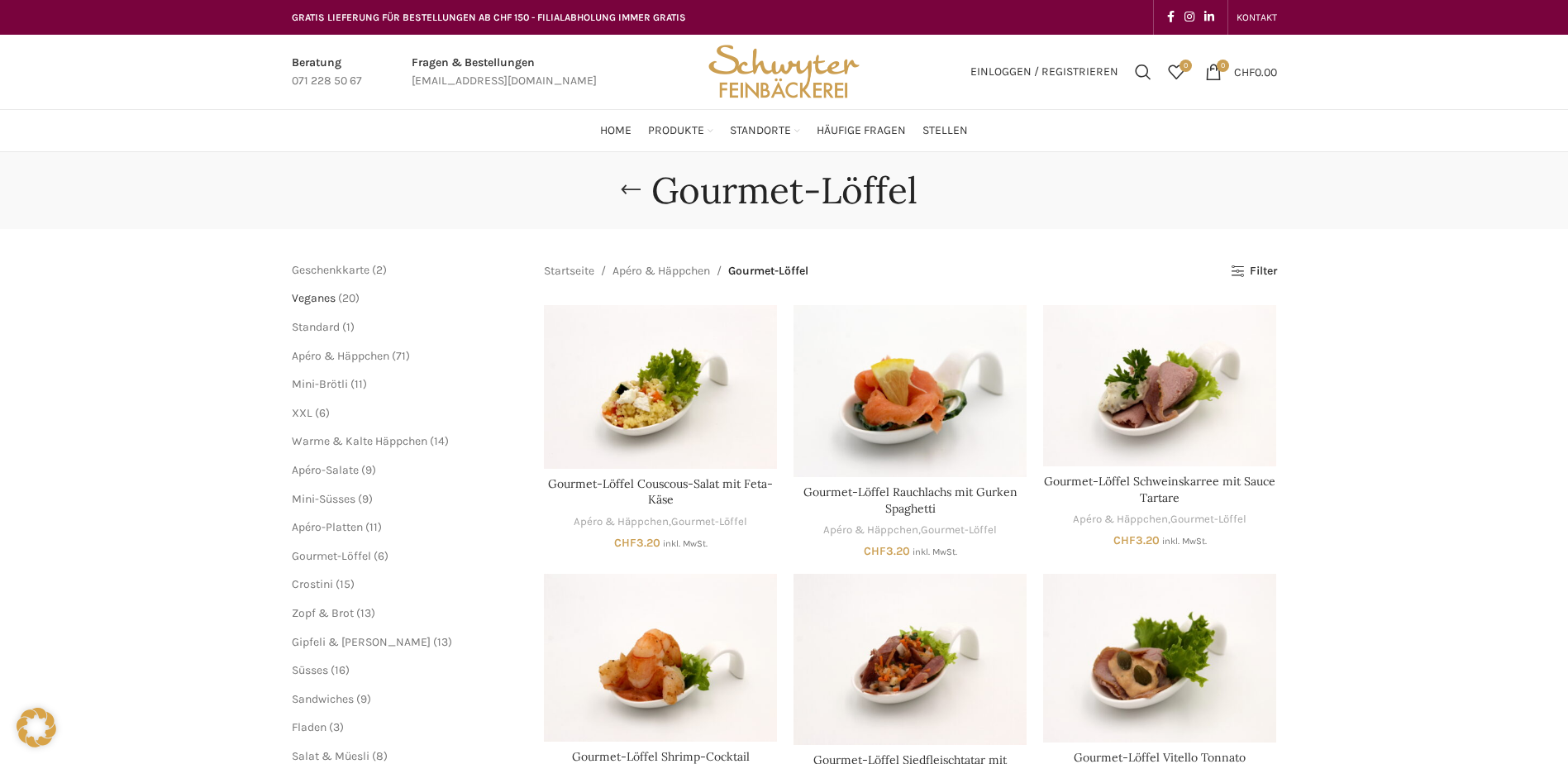
scroll to position [166, 0]
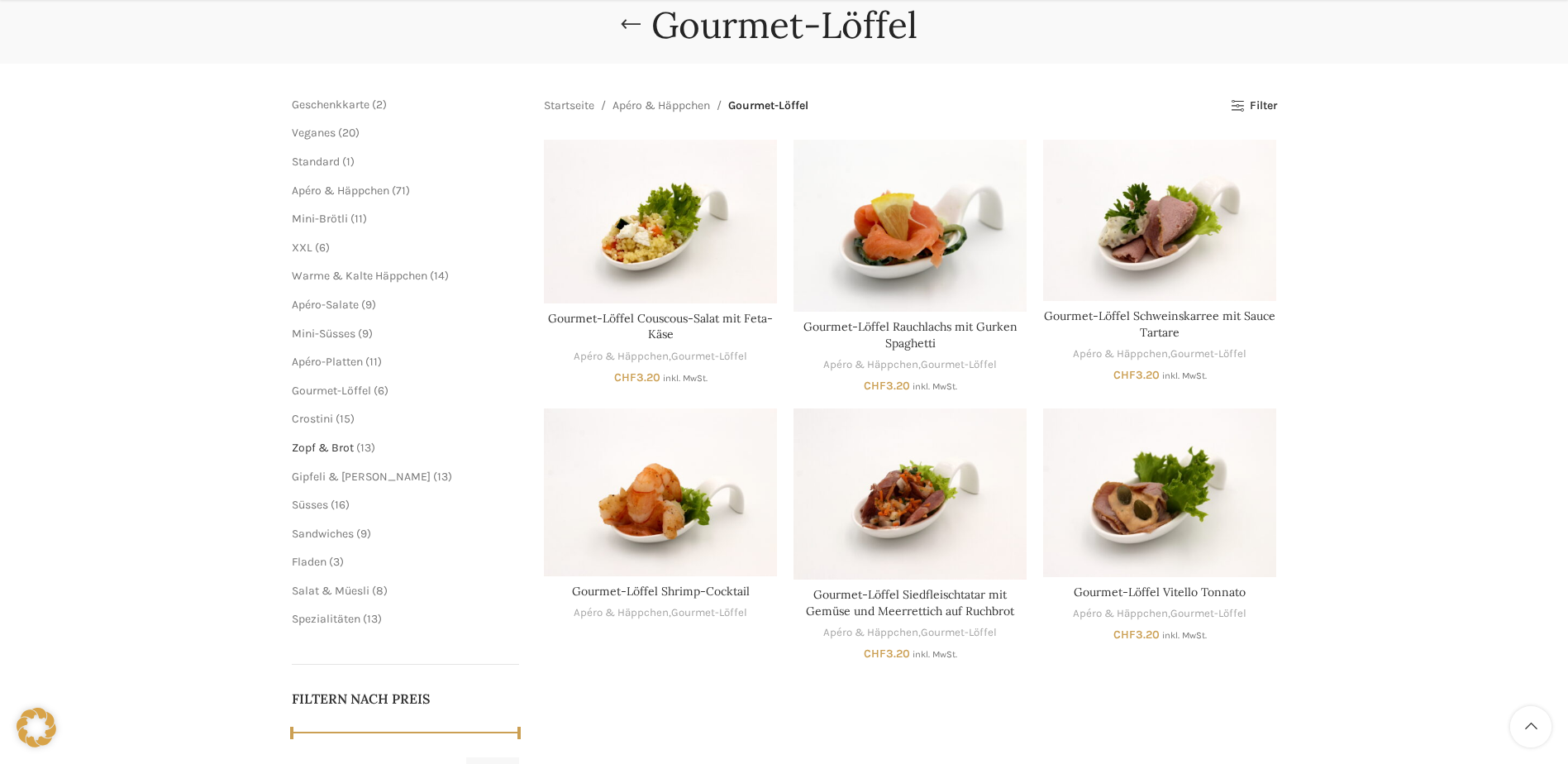
click at [325, 448] on span "Zopf & Brot" at bounding box center [323, 447] width 62 height 14
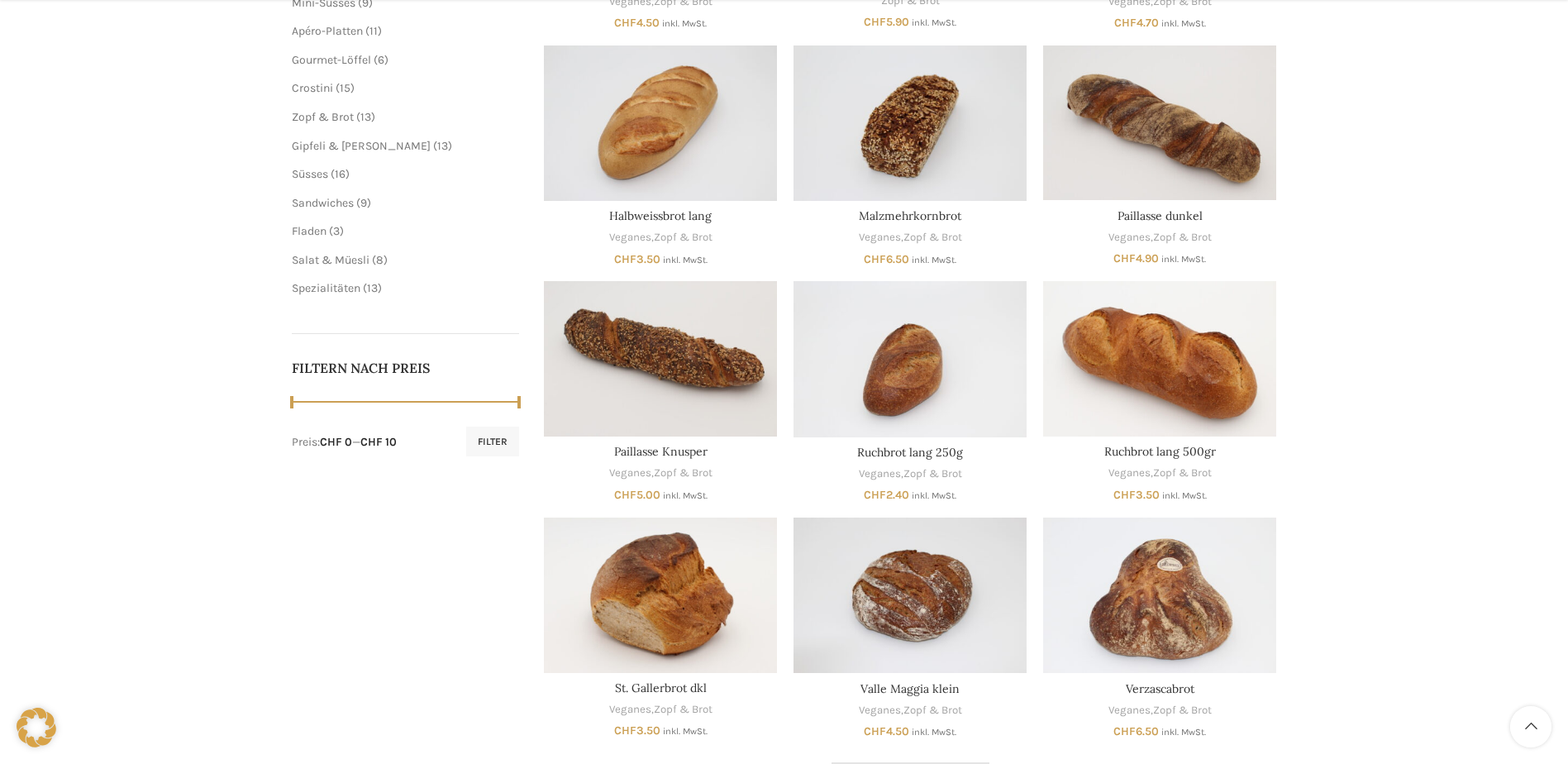
scroll to position [661, 0]
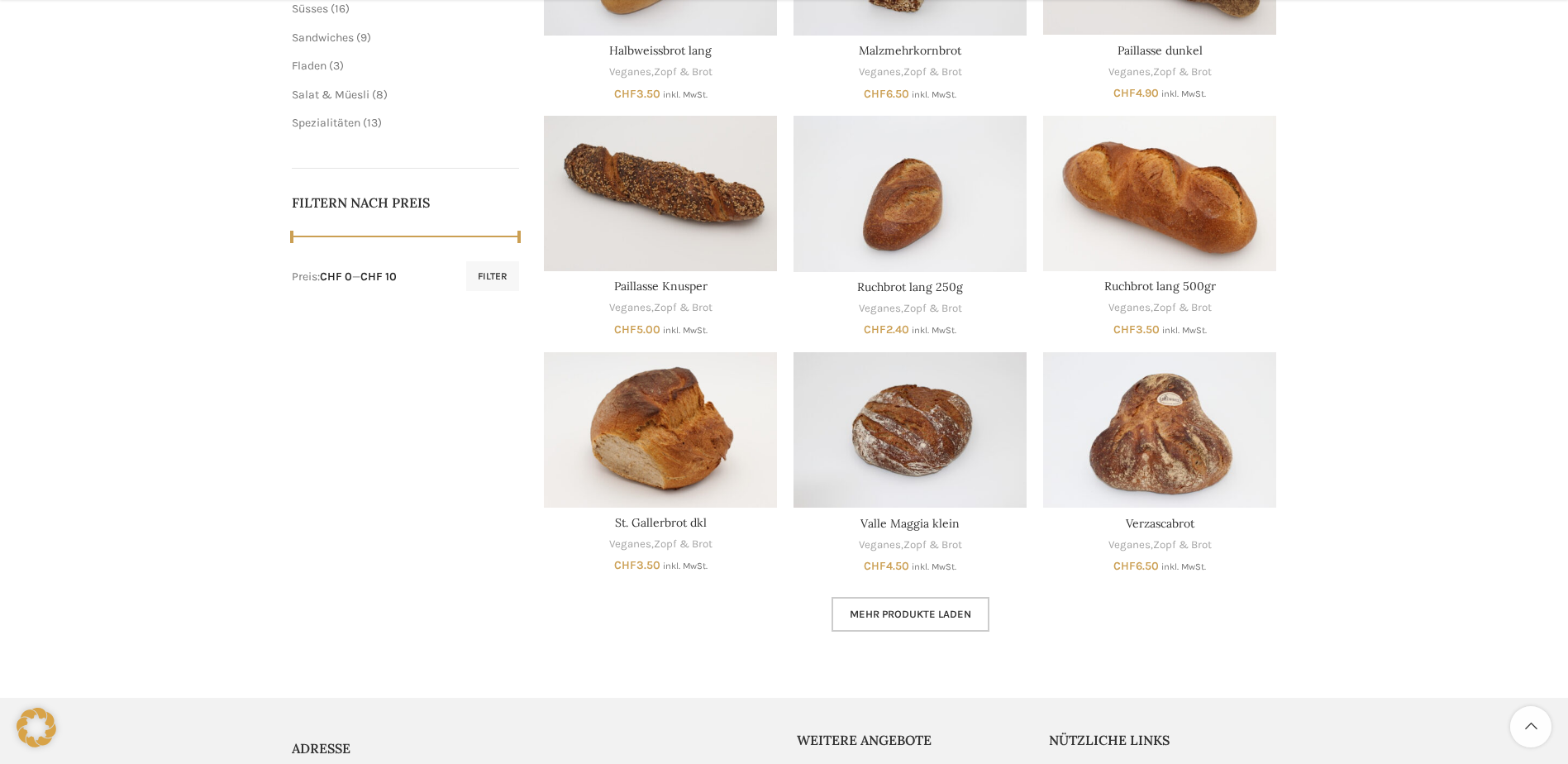
click at [901, 611] on span "Mehr Produkte laden" at bounding box center [910, 614] width 121 height 13
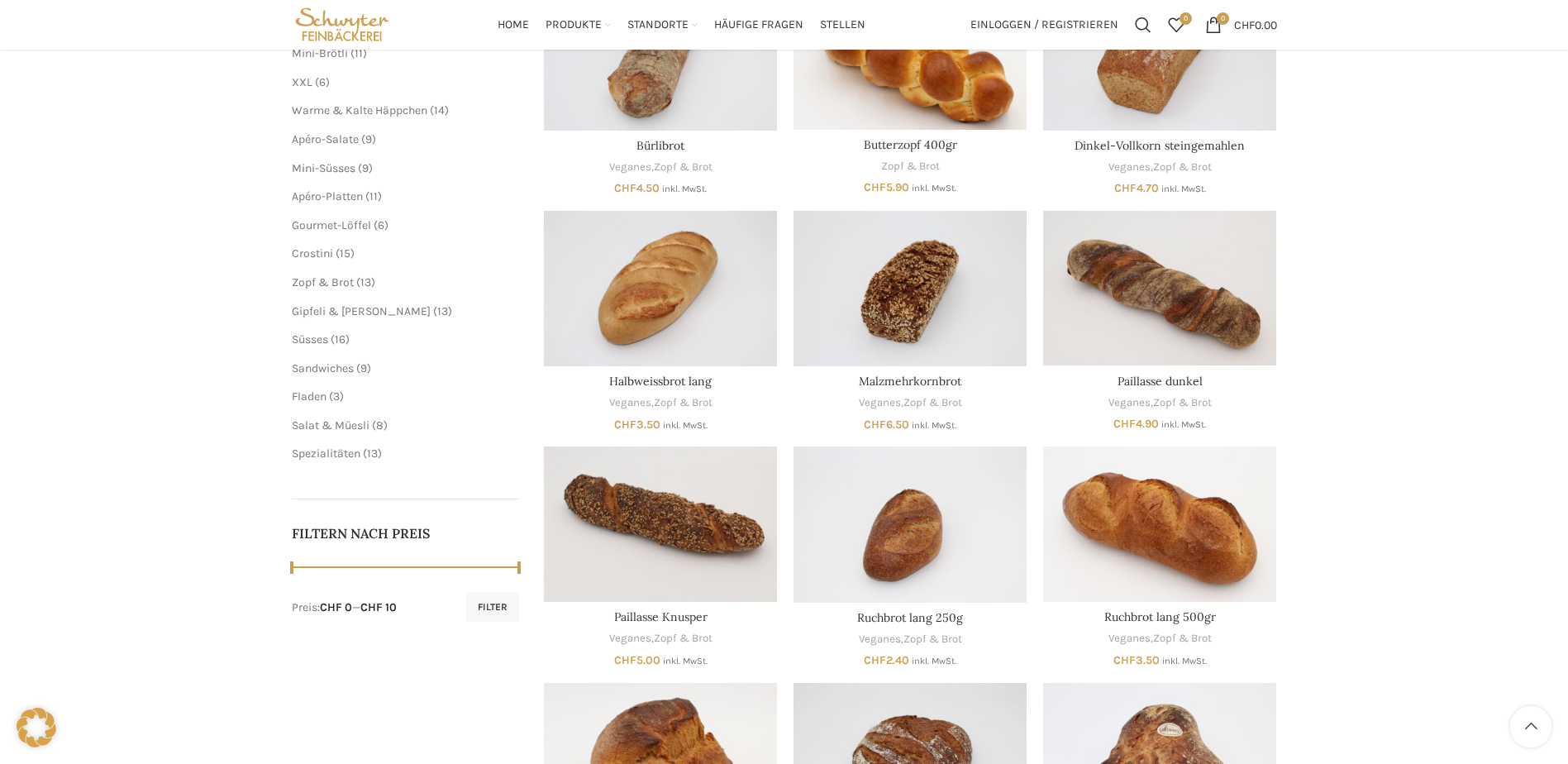
scroll to position [248, 0]
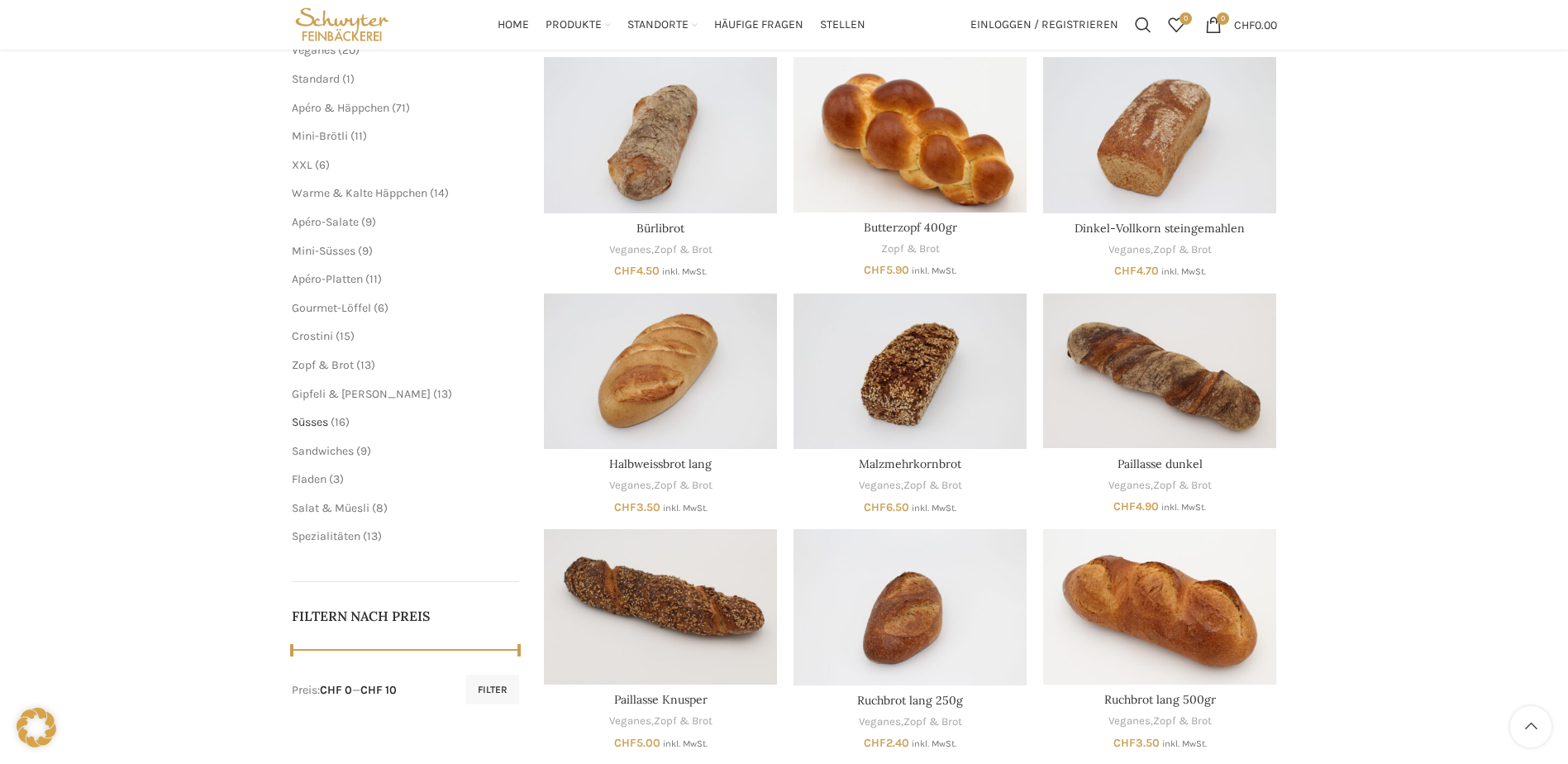
click at [310, 425] on span "Süsses" at bounding box center [310, 422] width 37 height 14
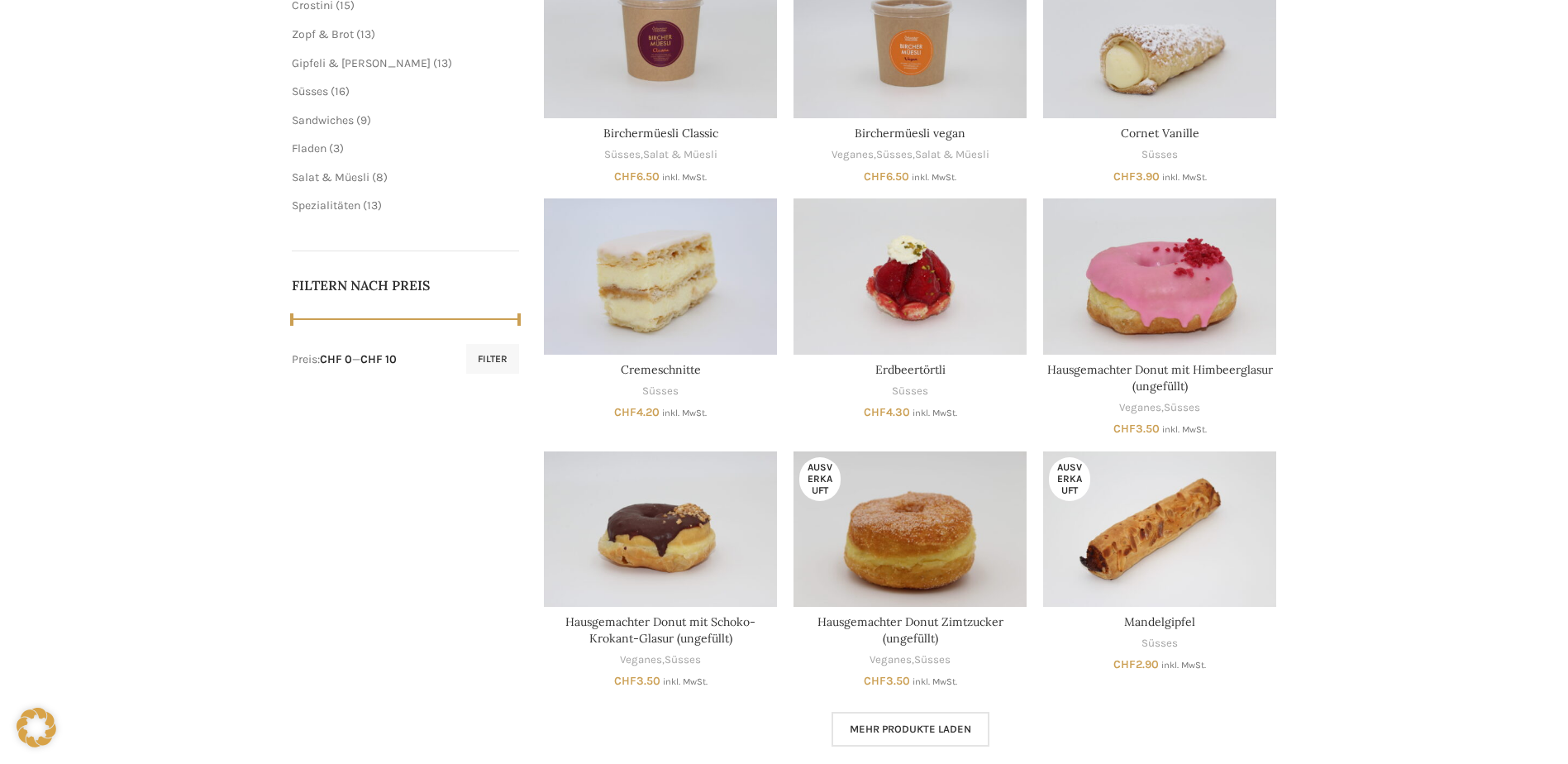
scroll to position [83, 0]
